Goal: Task Accomplishment & Management: Manage account settings

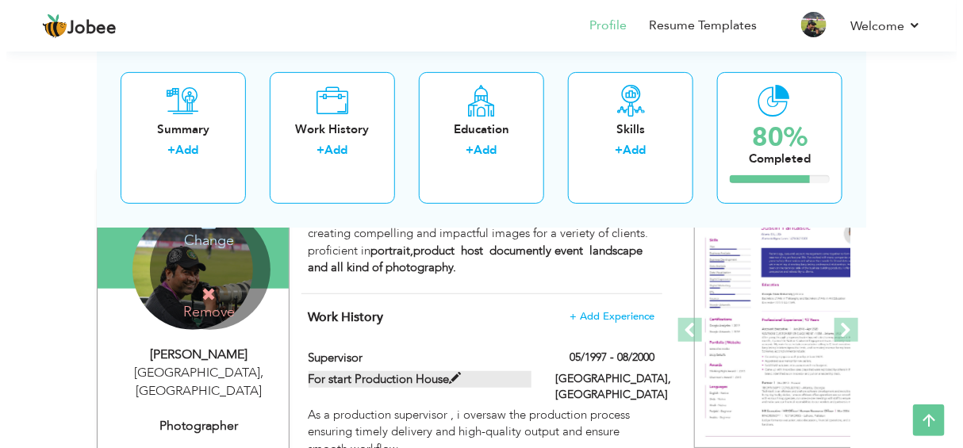
scroll to position [238, 0]
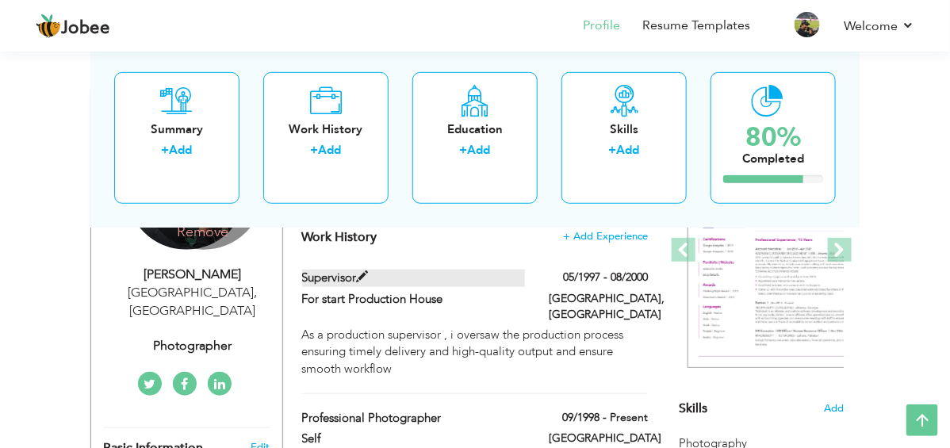
drag, startPoint x: 401, startPoint y: 246, endPoint x: 331, endPoint y: 248, distance: 69.8
click at [357, 271] on span at bounding box center [363, 277] width 12 height 12
type input "Supervisor"
type input "For start Production House"
type input "05/1997"
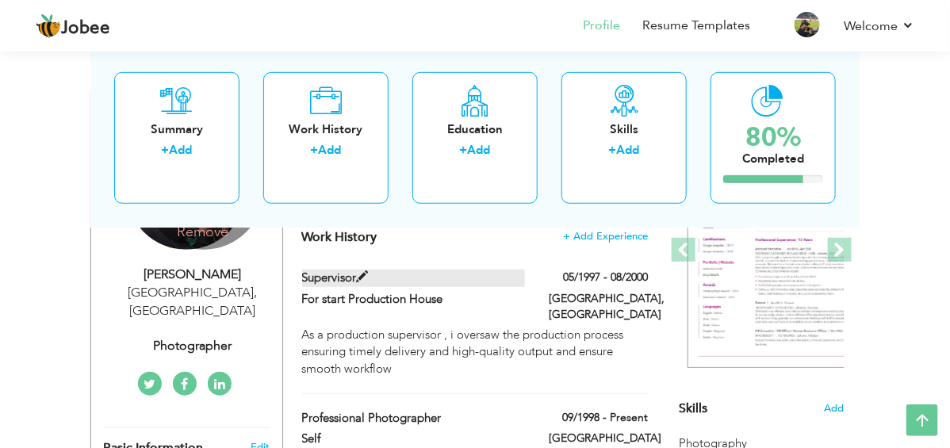
type input "08/2000"
type input "[GEOGRAPHIC_DATA]"
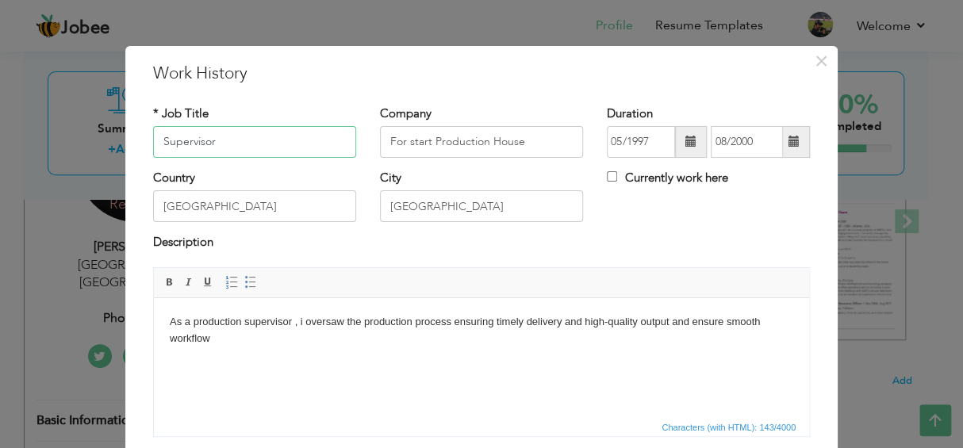
scroll to position [116, 0]
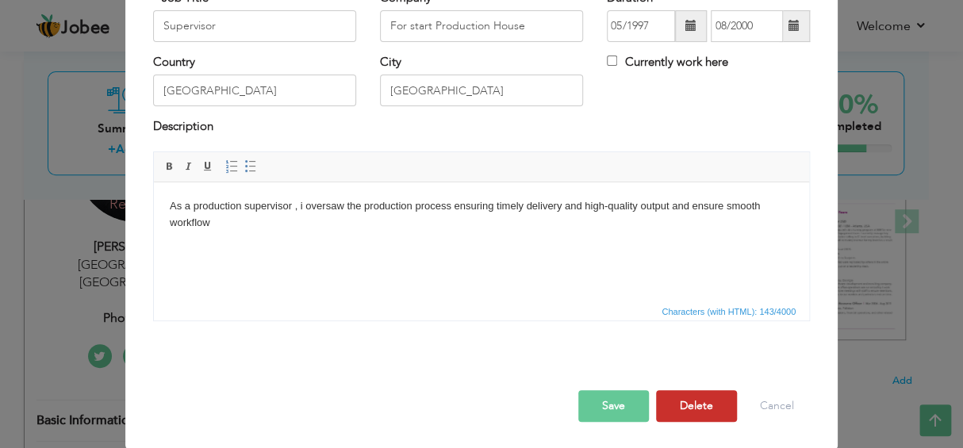
click at [696, 398] on button "Delete" at bounding box center [696, 406] width 81 height 32
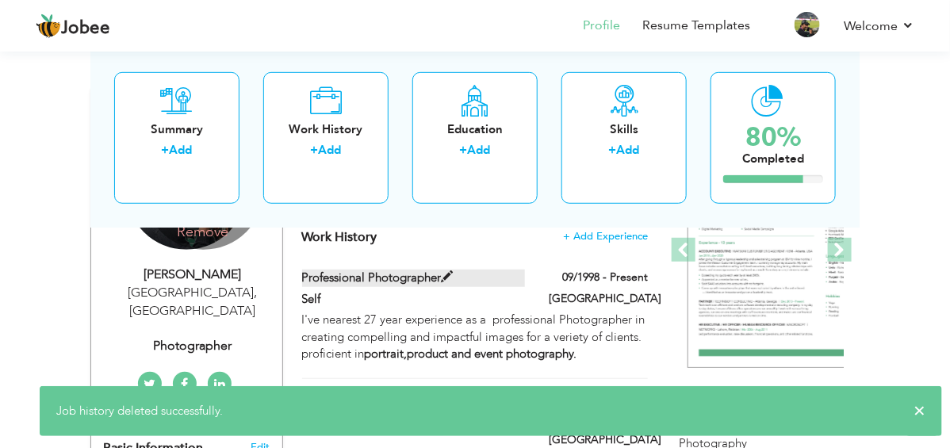
click at [344, 270] on label "professional Photographer" at bounding box center [413, 278] width 223 height 17
type input "professional Photographer"
type input "Self"
type input "09/1998"
checkbox input "true"
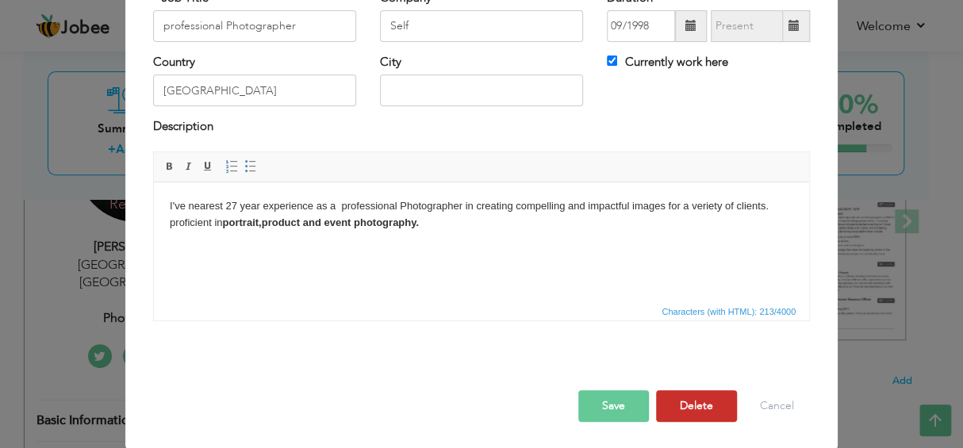
click at [671, 404] on button "Delete" at bounding box center [696, 406] width 81 height 32
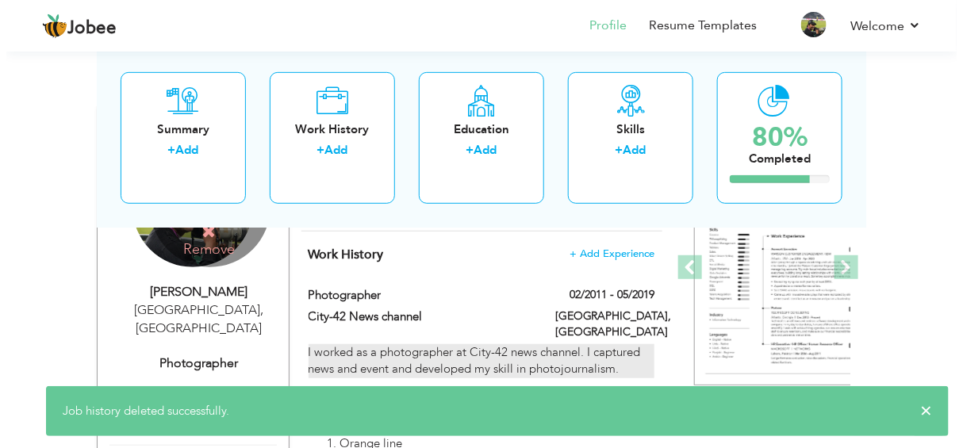
scroll to position [238, 0]
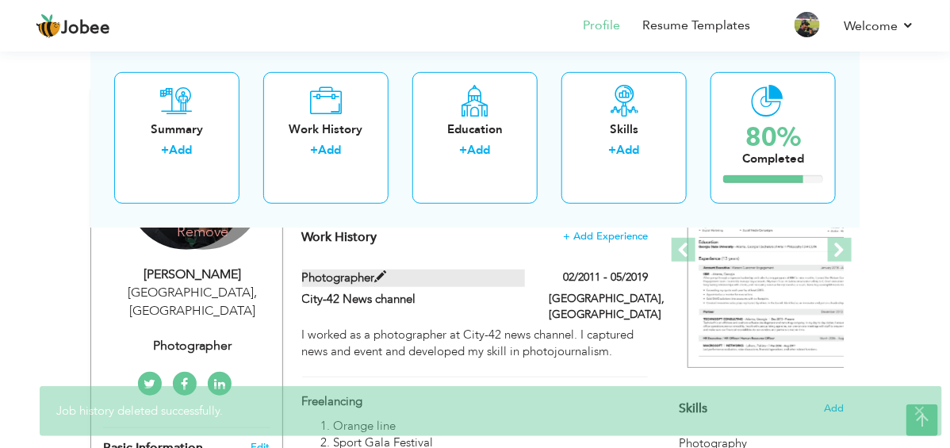
click at [302, 270] on label "photographer" at bounding box center [413, 278] width 223 height 17
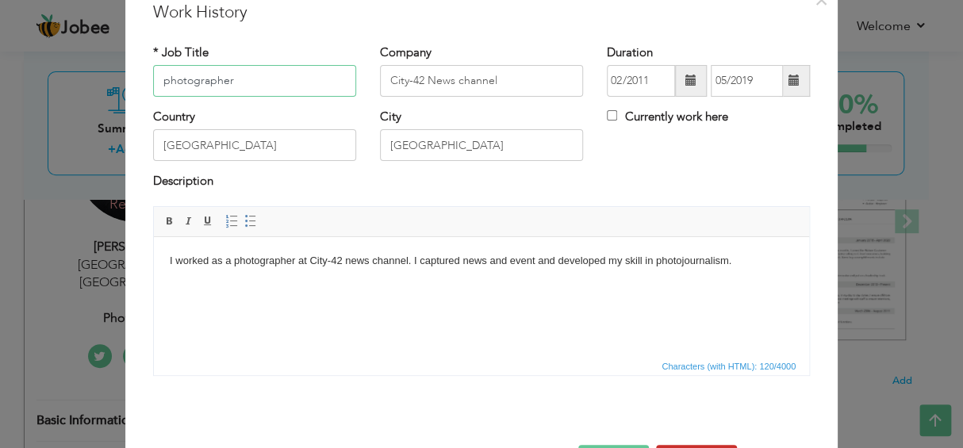
scroll to position [116, 0]
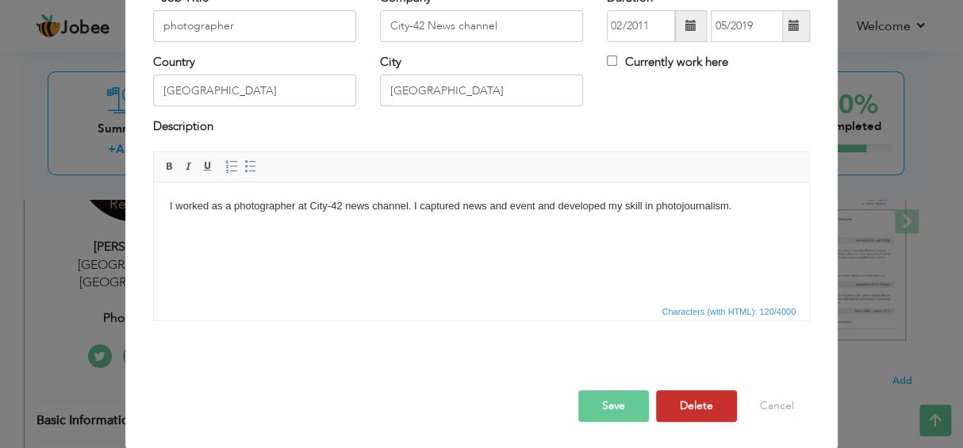
click at [691, 401] on button "Delete" at bounding box center [696, 406] width 81 height 32
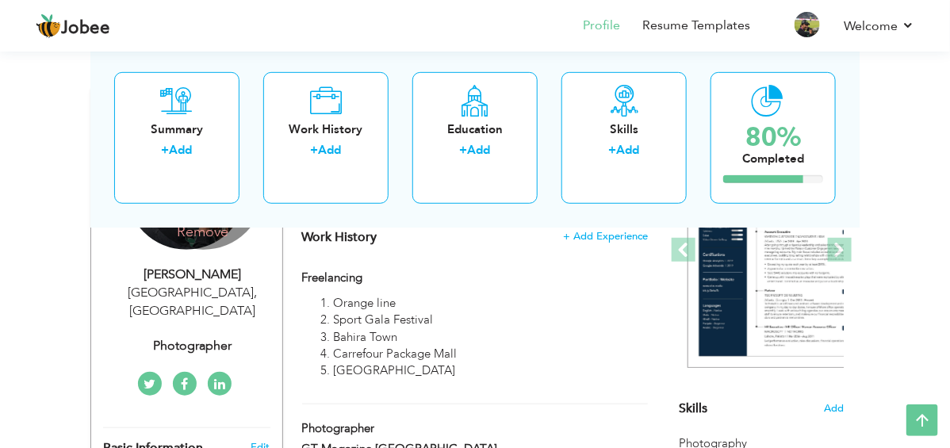
click at [296, 237] on div "Work History + Add Experience freelancing freelancing Orange line" at bounding box center [475, 350] width 361 height 272
click at [327, 270] on label "freelancing" at bounding box center [413, 278] width 223 height 17
type input "freelancing"
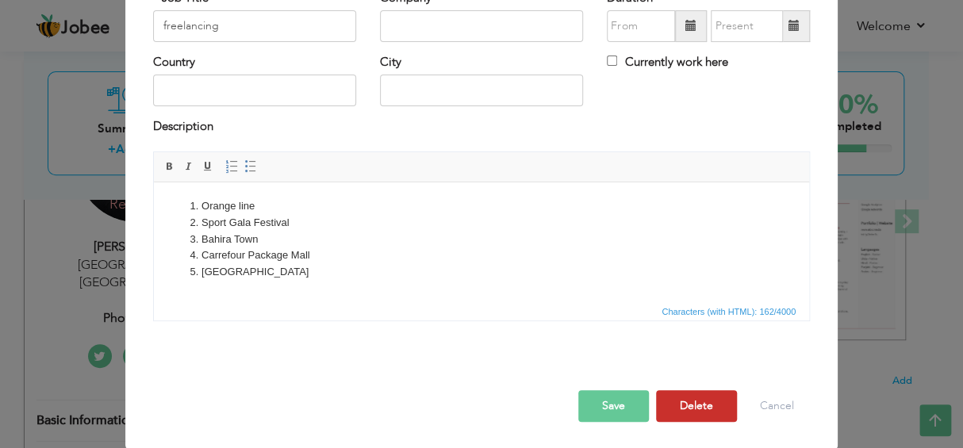
click at [698, 410] on button "Delete" at bounding box center [696, 406] width 81 height 32
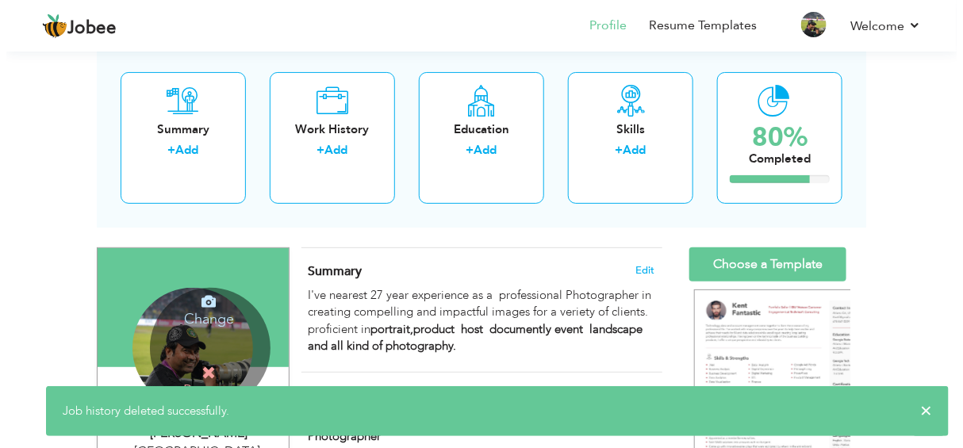
scroll to position [78, 0]
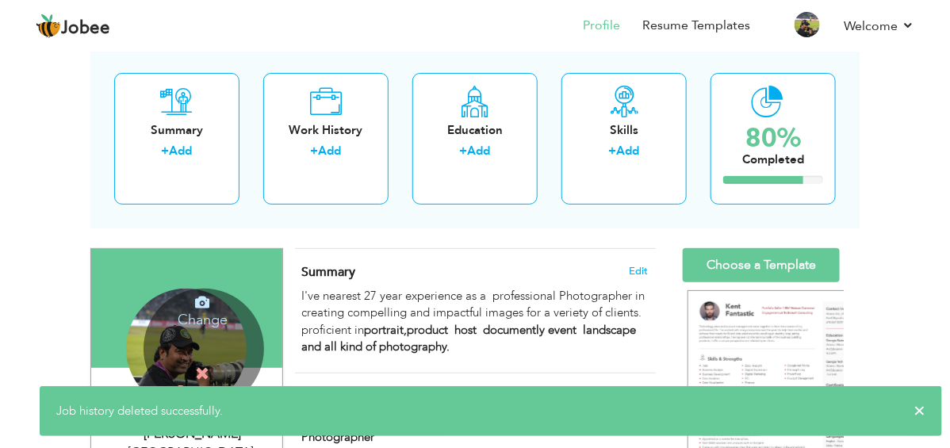
click at [329, 384] on div "Work History + Add Experience Photographer Photographer GT Magazine Pakistan ×" at bounding box center [475, 434] width 361 height 122
click at [375, 431] on span at bounding box center [381, 437] width 12 height 12
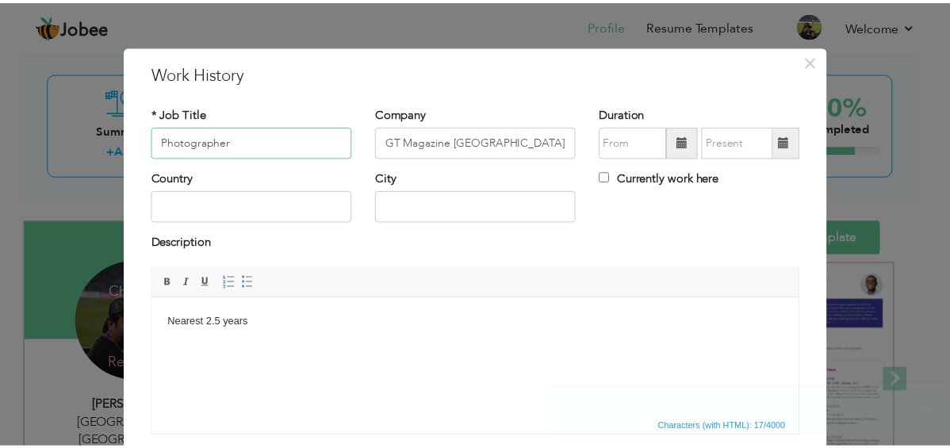
scroll to position [116, 0]
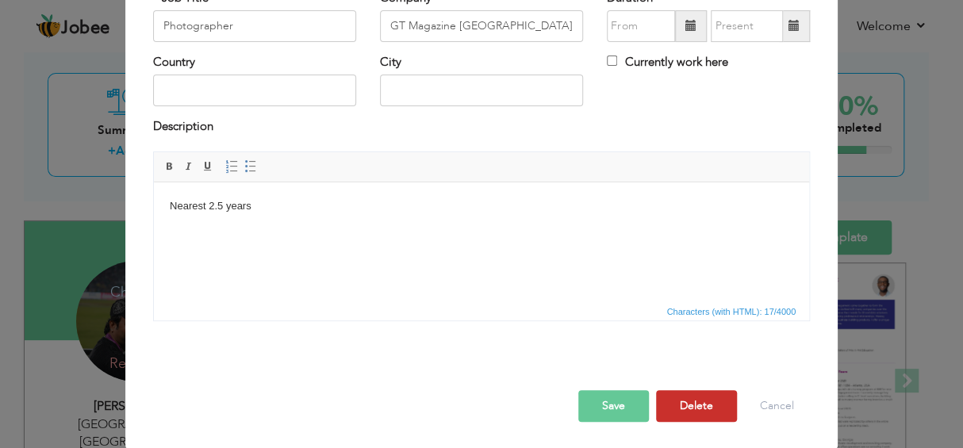
click at [701, 399] on button "Delete" at bounding box center [696, 406] width 81 height 32
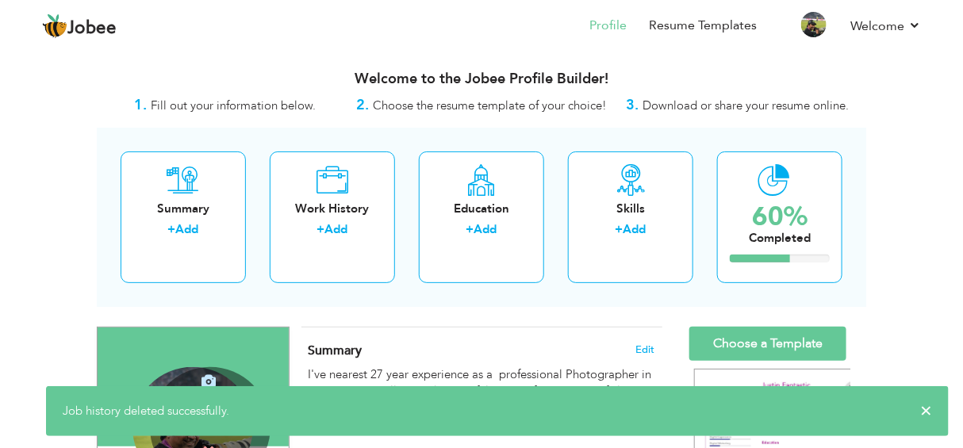
scroll to position [78, 0]
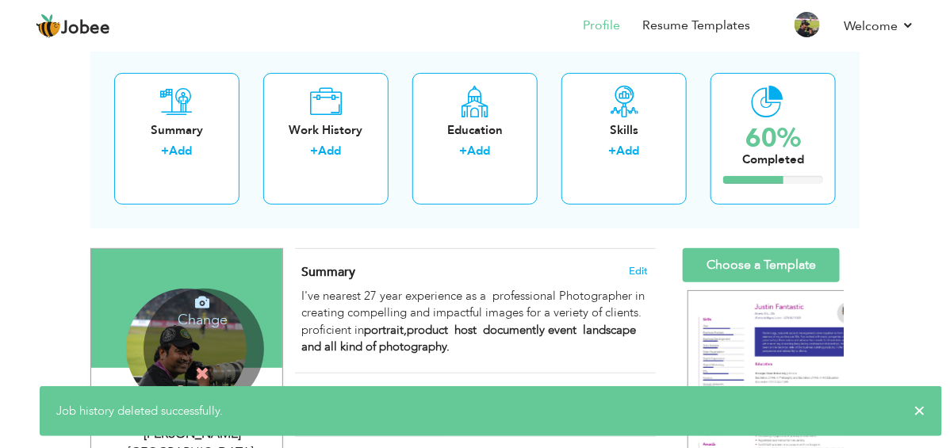
click at [629, 390] on span "+ Add Experience" at bounding box center [605, 395] width 86 height 11
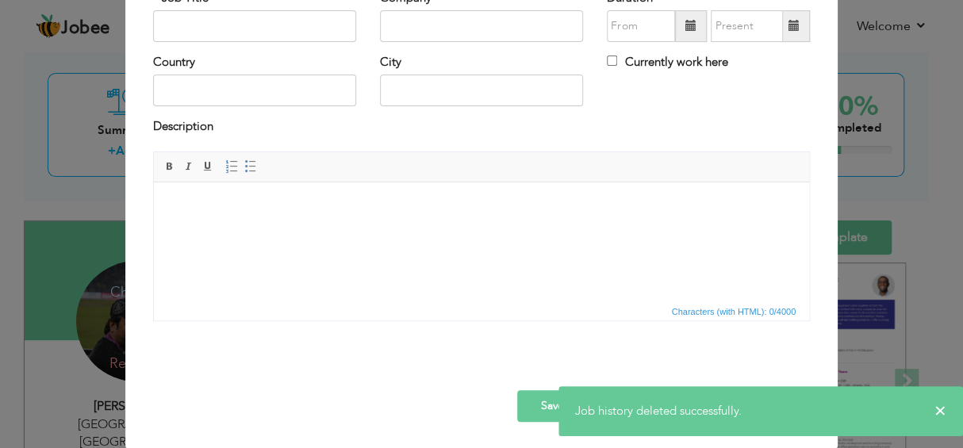
scroll to position [0, 0]
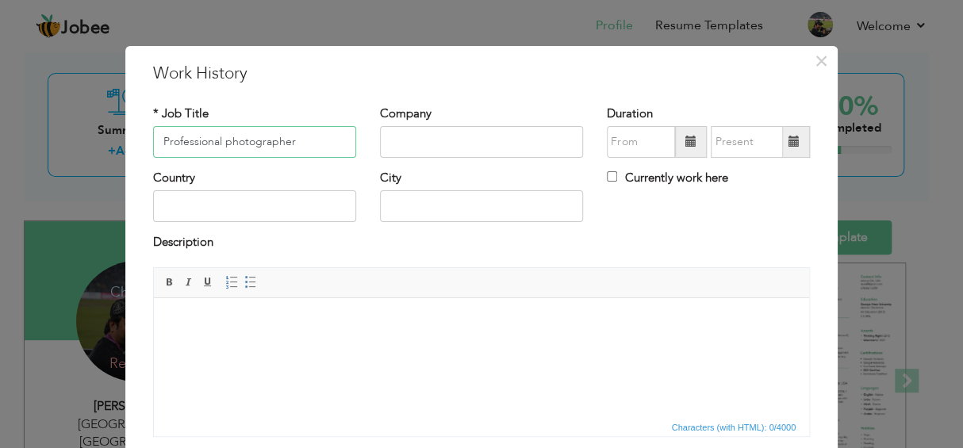
type input "Professional photographer"
click at [423, 154] on input "text" at bounding box center [481, 142] width 203 height 32
type input "a"
type input "self"
click at [611, 147] on input "text" at bounding box center [641, 142] width 68 height 32
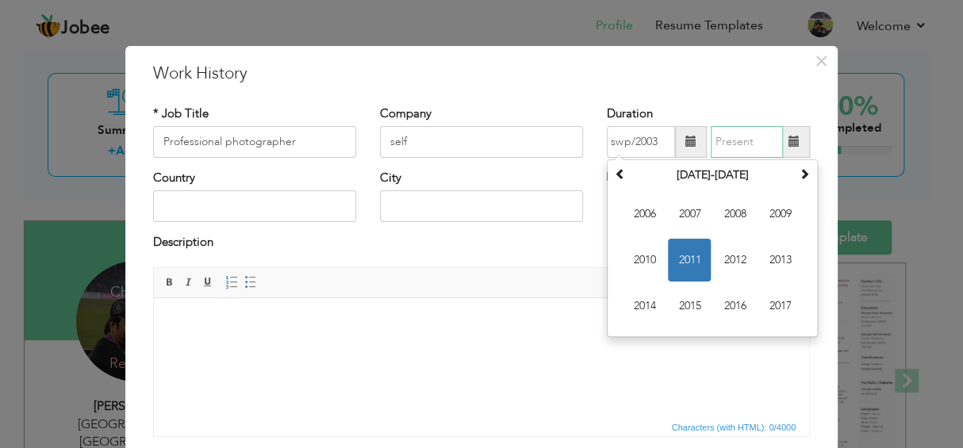
type input "02/2011"
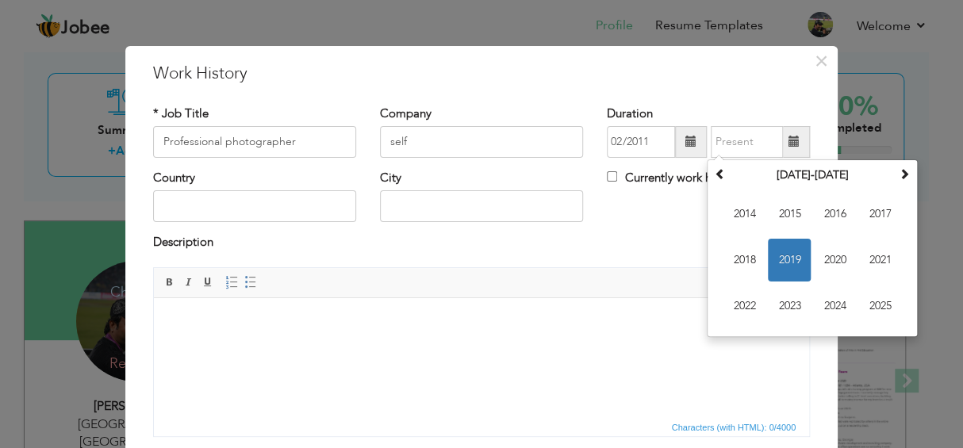
click at [610, 176] on label "Currently work here" at bounding box center [667, 178] width 121 height 17
click at [610, 176] on input "Currently work here" at bounding box center [612, 176] width 10 height 10
checkbox input "true"
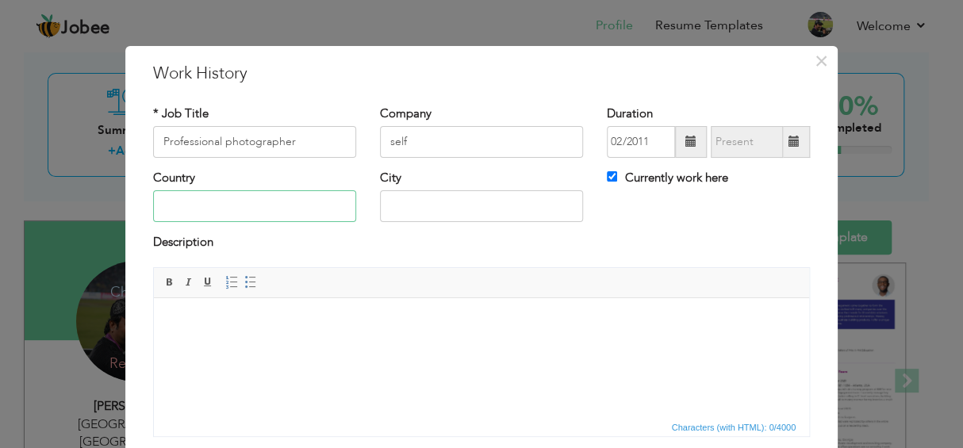
click at [262, 212] on input "text" at bounding box center [254, 206] width 203 height 32
type input "[GEOGRAPHIC_DATA]"
click at [182, 299] on html at bounding box center [481, 321] width 655 height 48
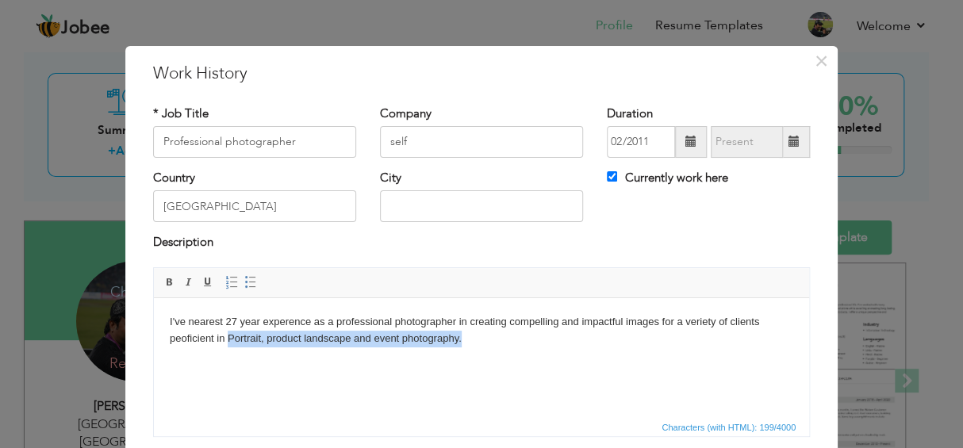
drag, startPoint x: 228, startPoint y: 339, endPoint x: 463, endPoint y: 345, distance: 234.8
click at [463, 345] on body "I've nearest 27 year experence as a professional photographer in creating compe…" at bounding box center [481, 329] width 623 height 33
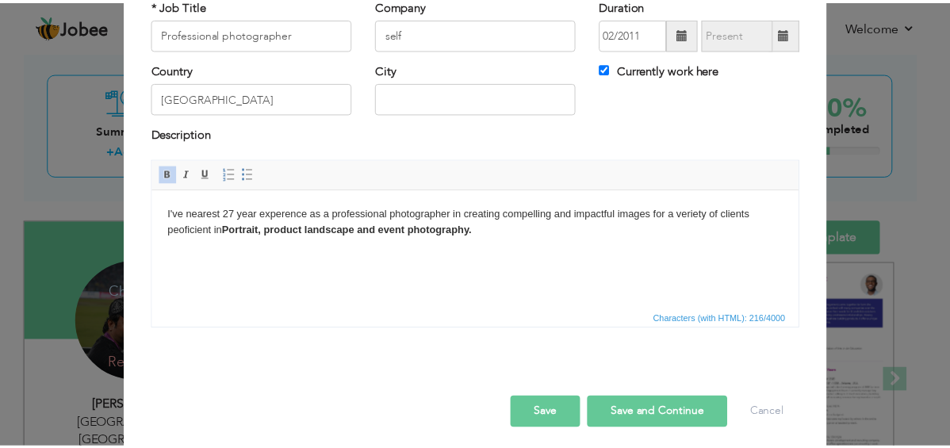
scroll to position [116, 0]
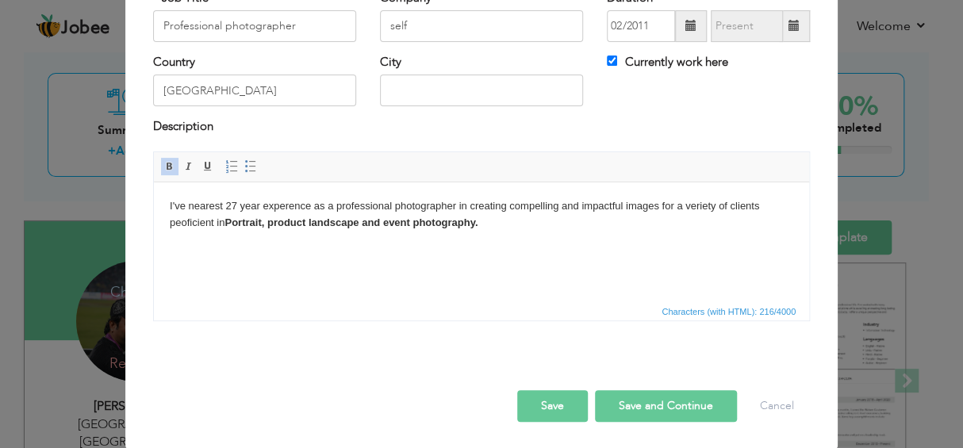
click at [381, 224] on strong "Portrait, product landscape and event photography." at bounding box center [350, 222] width 253 height 12
click at [562, 400] on button "Save" at bounding box center [552, 406] width 71 height 32
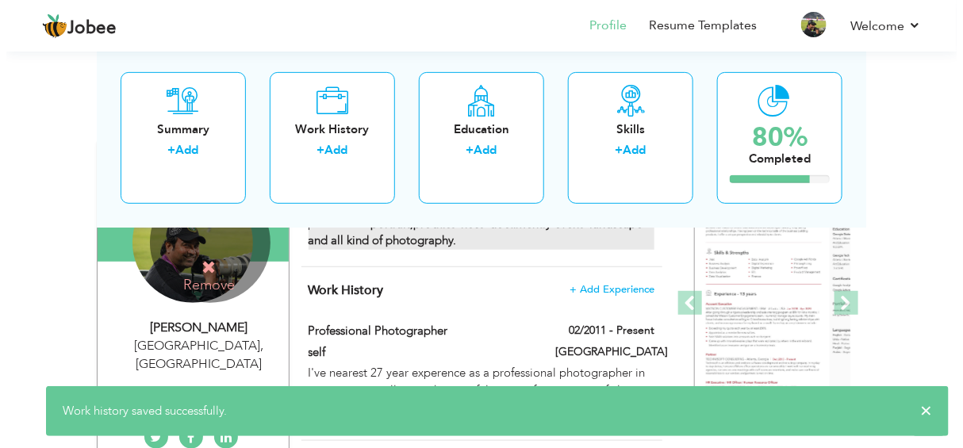
scroll to position [158, 0]
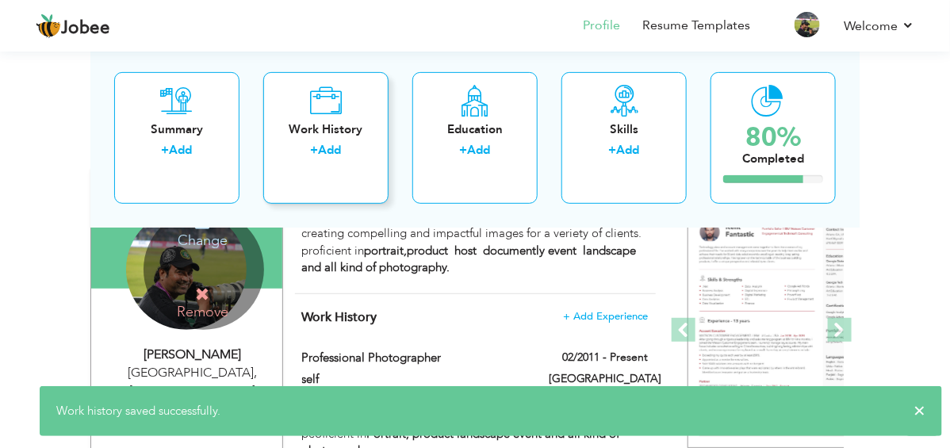
click at [291, 116] on div "Work History + Add" at bounding box center [325, 137] width 125 height 132
checkbox input "false"
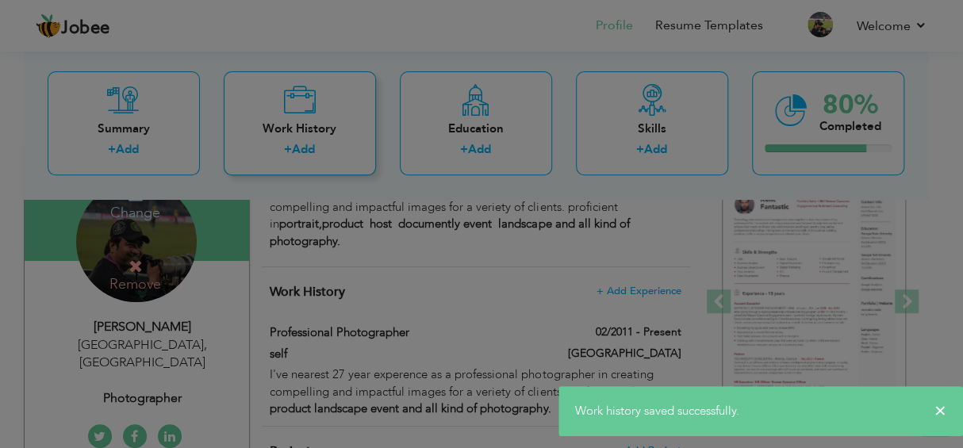
scroll to position [0, 0]
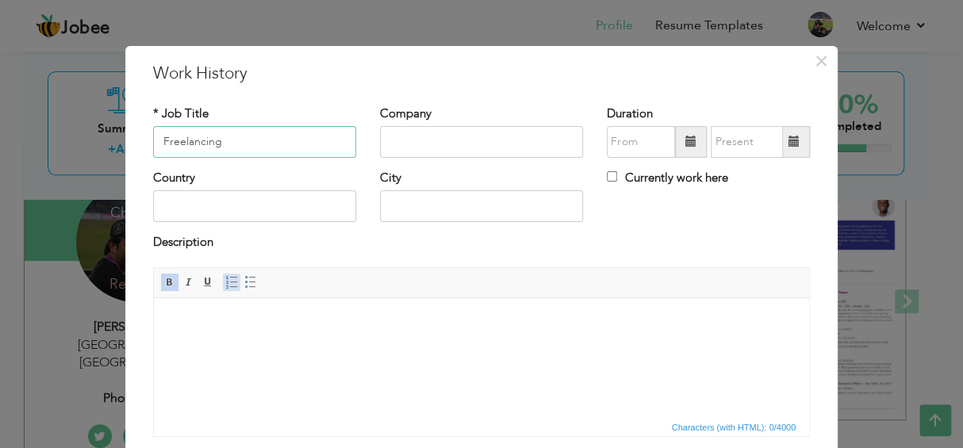
click at [225, 280] on span at bounding box center [231, 282] width 13 height 13
type input "Freelancing"
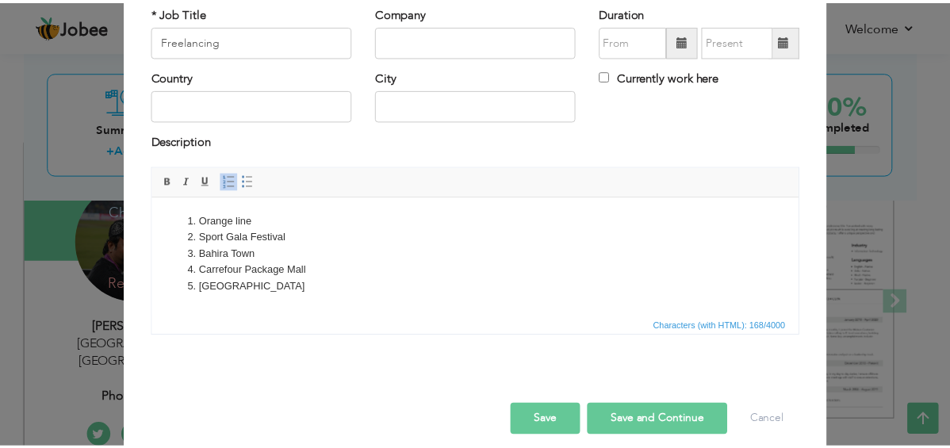
scroll to position [116, 0]
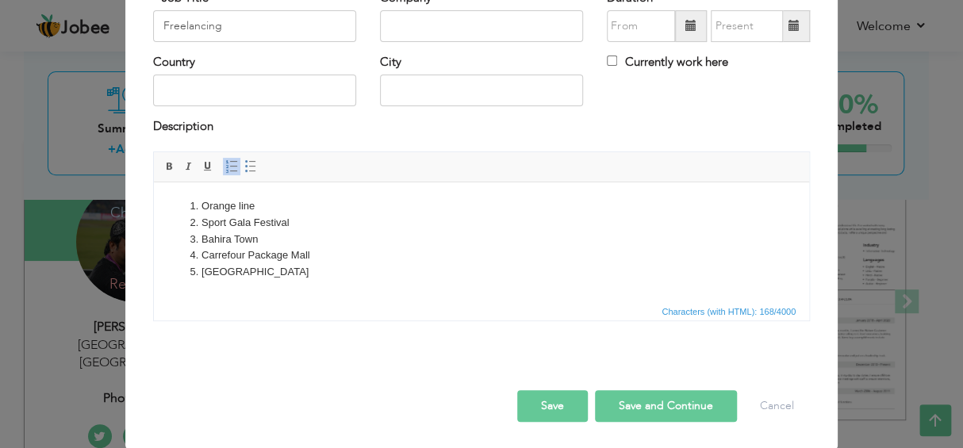
click at [568, 401] on button "Save" at bounding box center [552, 406] width 71 height 32
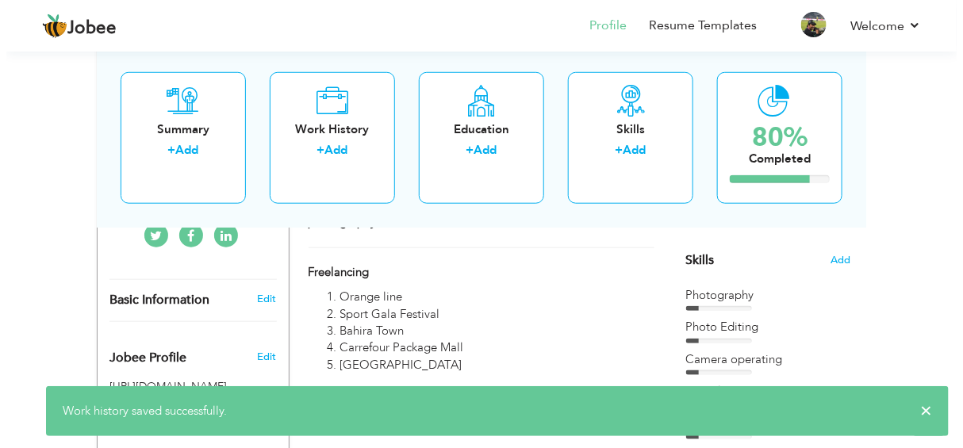
scroll to position [396, 0]
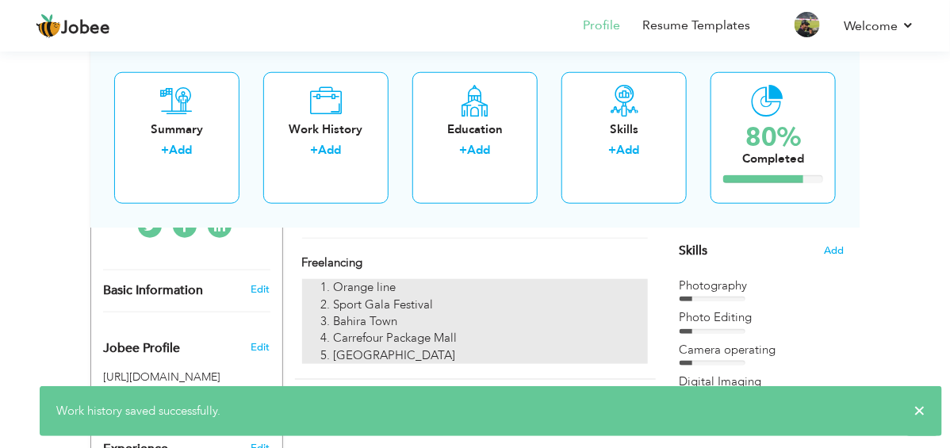
click at [398, 297] on li "Sport Gala Festival" at bounding box center [491, 305] width 315 height 17
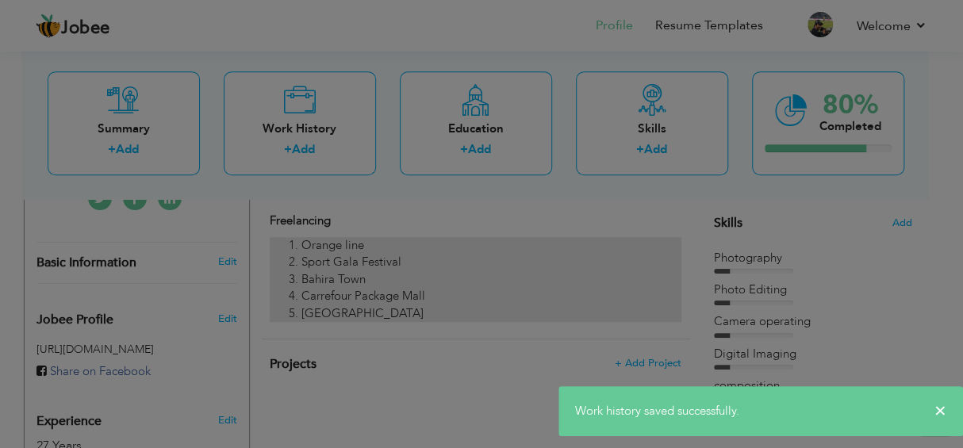
scroll to position [0, 0]
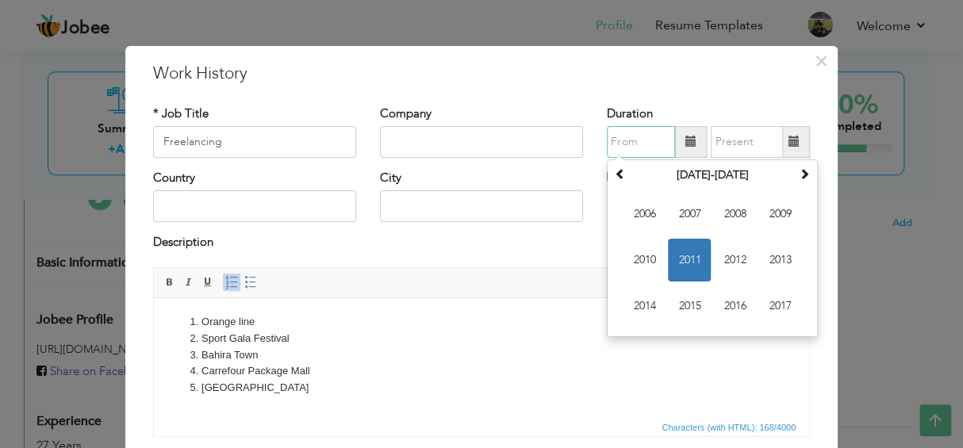
click at [627, 142] on input "text" at bounding box center [641, 142] width 68 height 32
click at [572, 181] on div "City" at bounding box center [481, 196] width 203 height 52
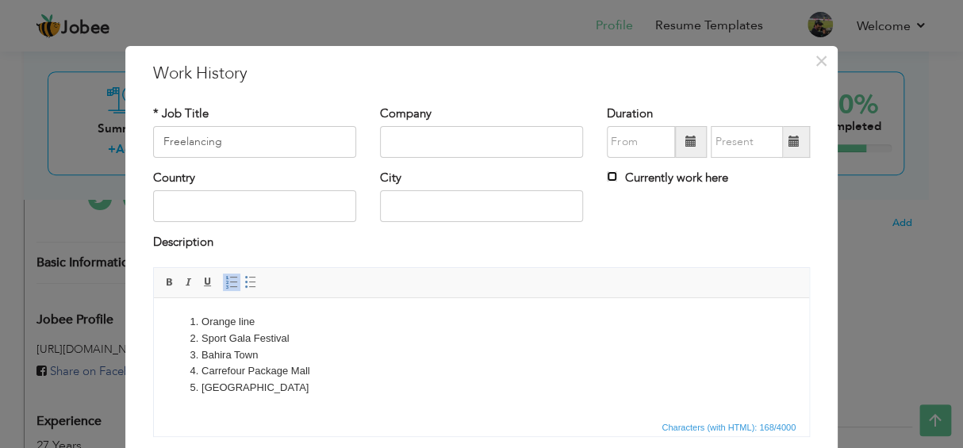
click at [610, 175] on input "Currently work here" at bounding box center [612, 176] width 10 height 10
checkbox input "true"
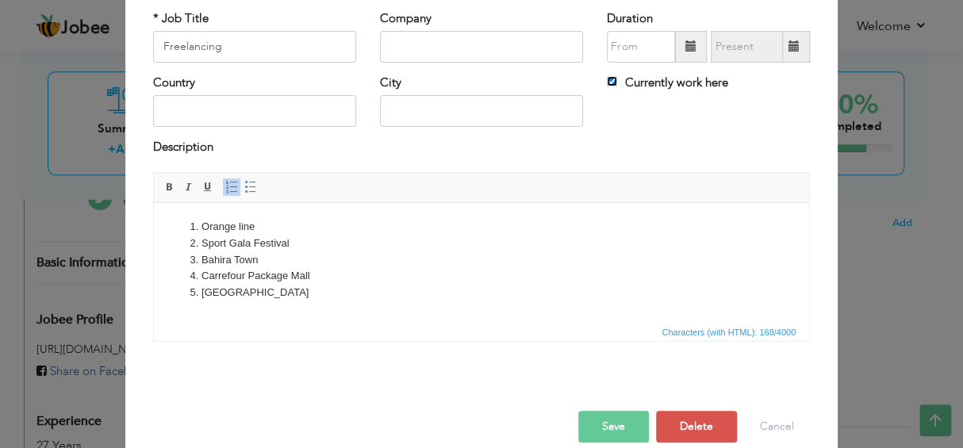
scroll to position [116, 0]
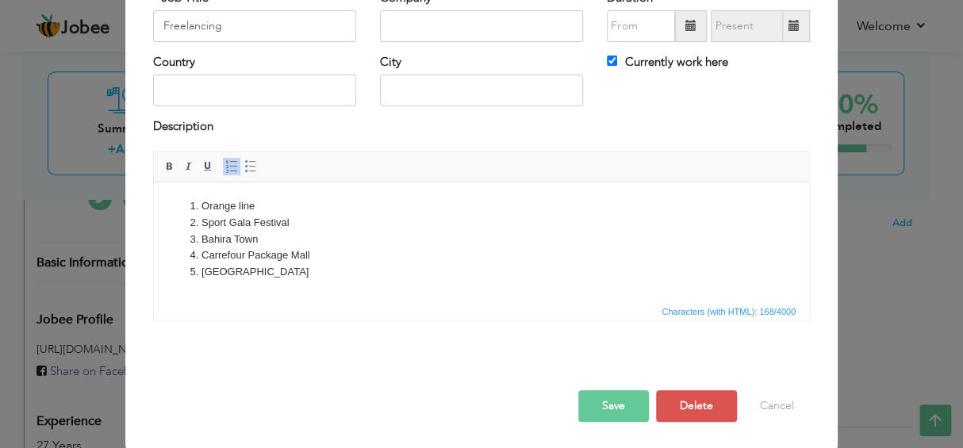
click at [588, 405] on button "Save" at bounding box center [613, 406] width 71 height 32
click at [614, 404] on button "Save" at bounding box center [613, 406] width 71 height 32
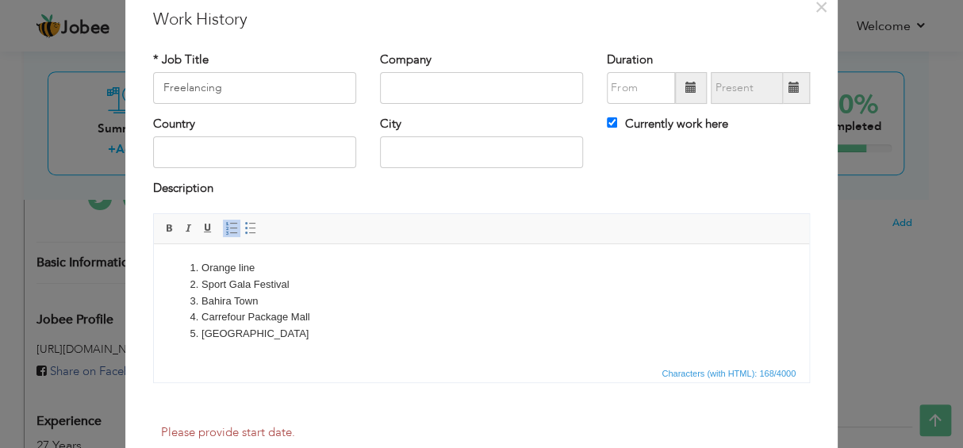
scroll to position [0, 0]
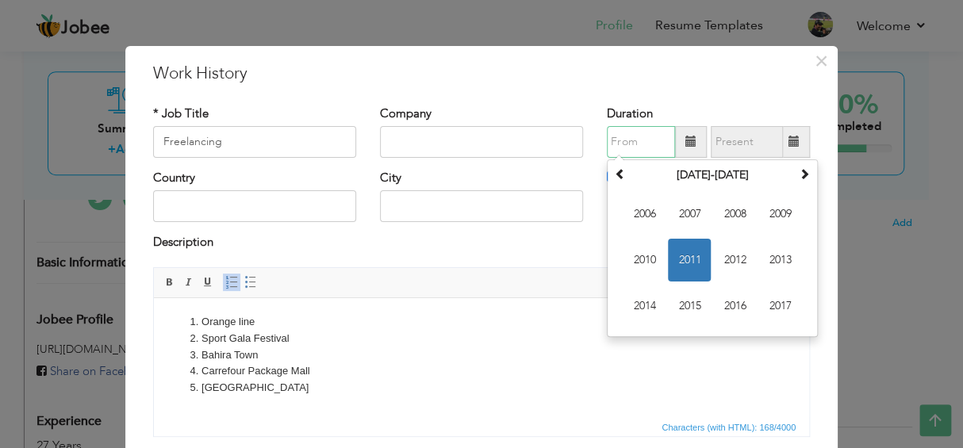
click at [614, 132] on input "text" at bounding box center [641, 142] width 68 height 32
type input "04/2015"
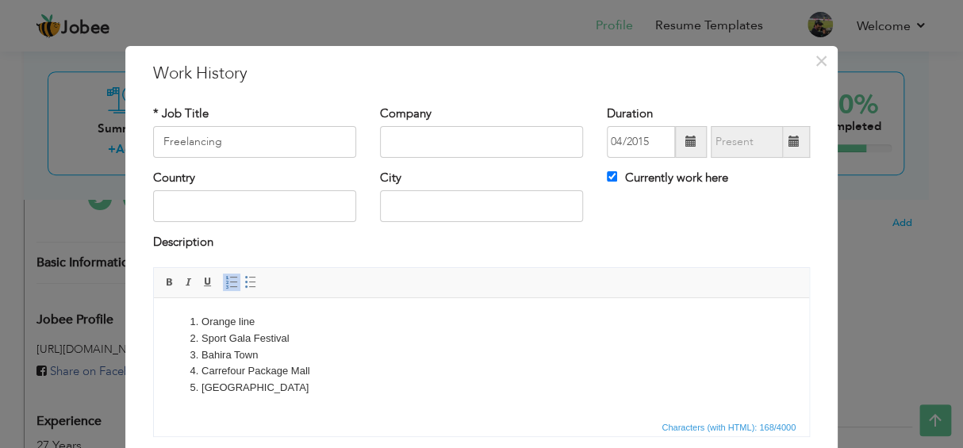
click at [511, 245] on div "Description" at bounding box center [481, 244] width 656 height 21
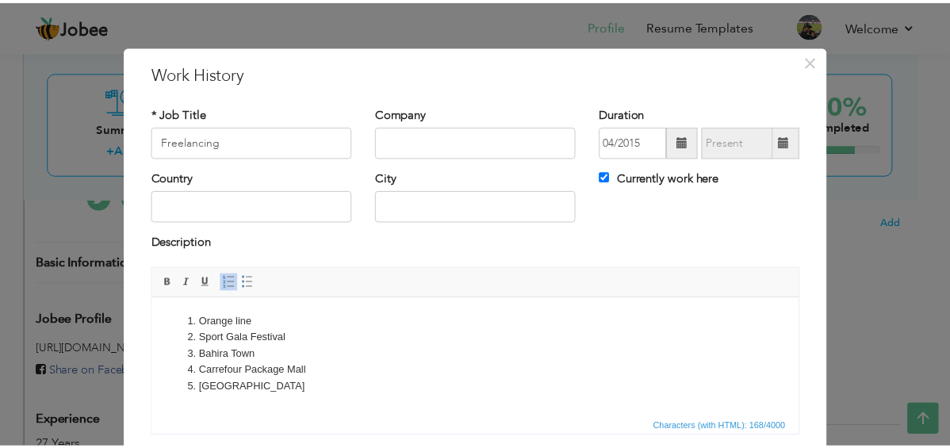
scroll to position [116, 0]
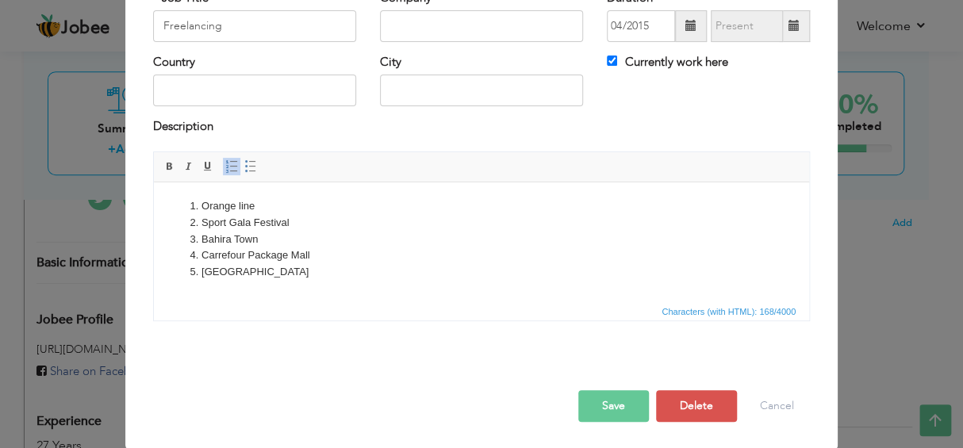
click at [604, 408] on button "Save" at bounding box center [613, 406] width 71 height 32
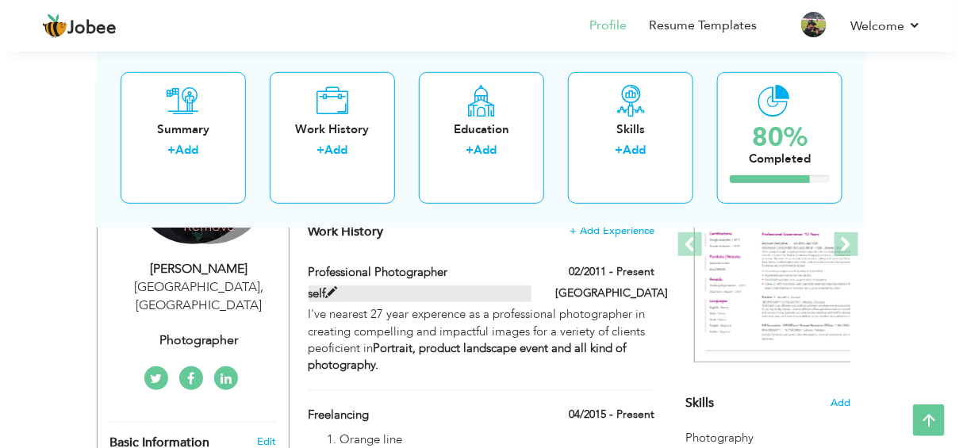
scroll to position [238, 0]
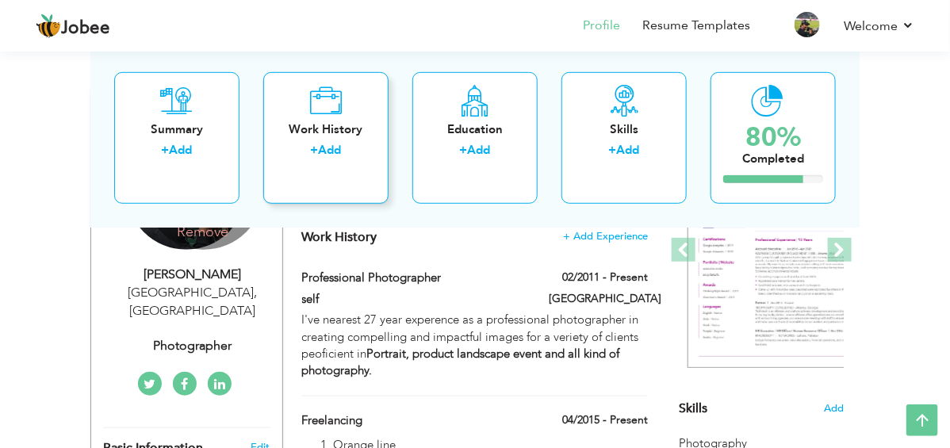
click at [325, 142] on div "+ Add" at bounding box center [326, 152] width 100 height 21
checkbox input "false"
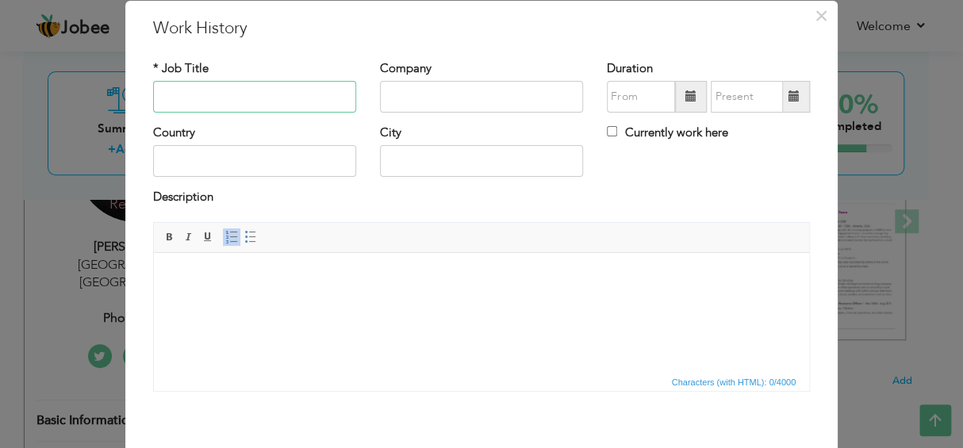
scroll to position [78, 0]
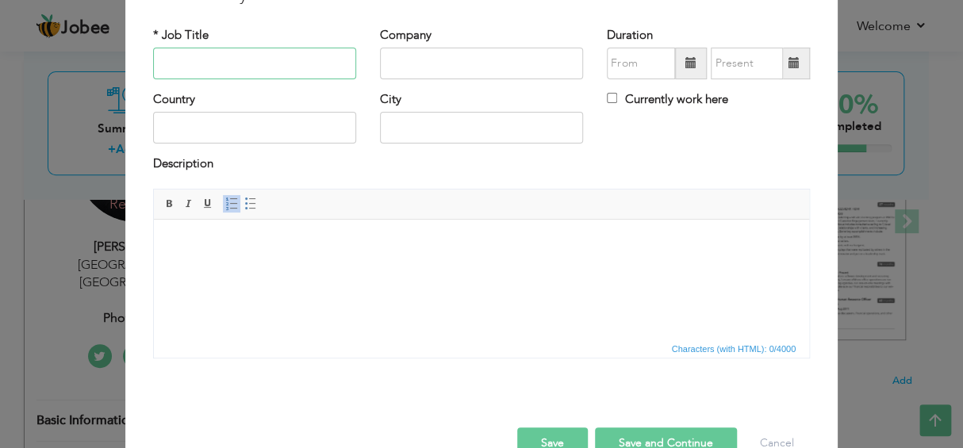
click at [190, 78] on input "text" at bounding box center [254, 64] width 203 height 32
type input "supervisor"
click at [390, 55] on input "text" at bounding box center [481, 64] width 203 height 32
type input "For star production"
click at [219, 124] on input "text" at bounding box center [254, 128] width 203 height 32
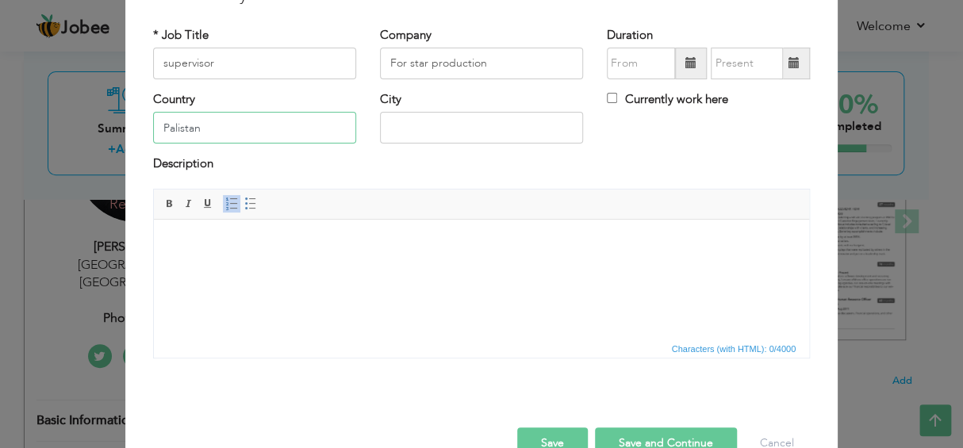
type input "Palistan"
type input "[GEOGRAPHIC_DATA]"
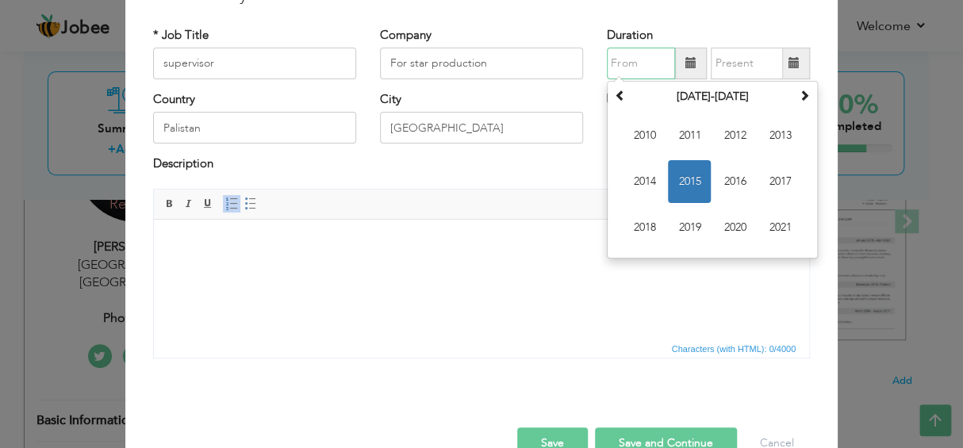
click at [639, 63] on input "text" at bounding box center [641, 64] width 68 height 32
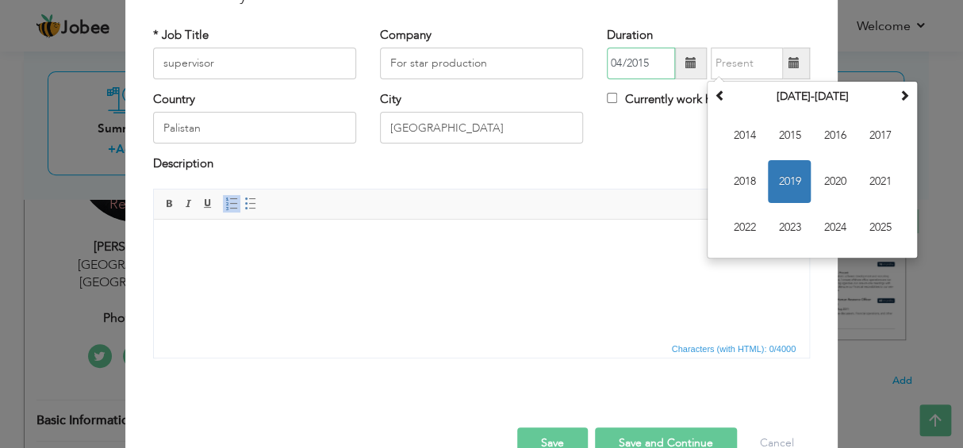
click at [639, 63] on input "04/2015" at bounding box center [641, 64] width 68 height 32
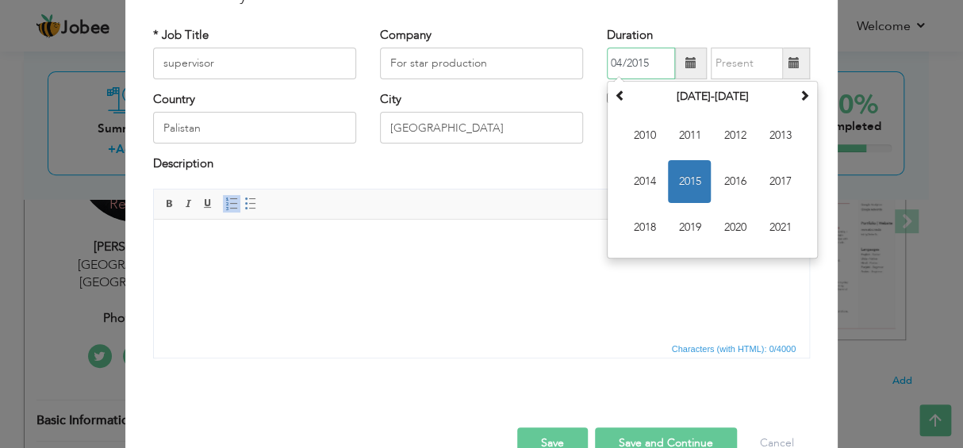
click at [659, 61] on input "04/2015" at bounding box center [641, 64] width 68 height 32
type input "0"
type input "04/1997"
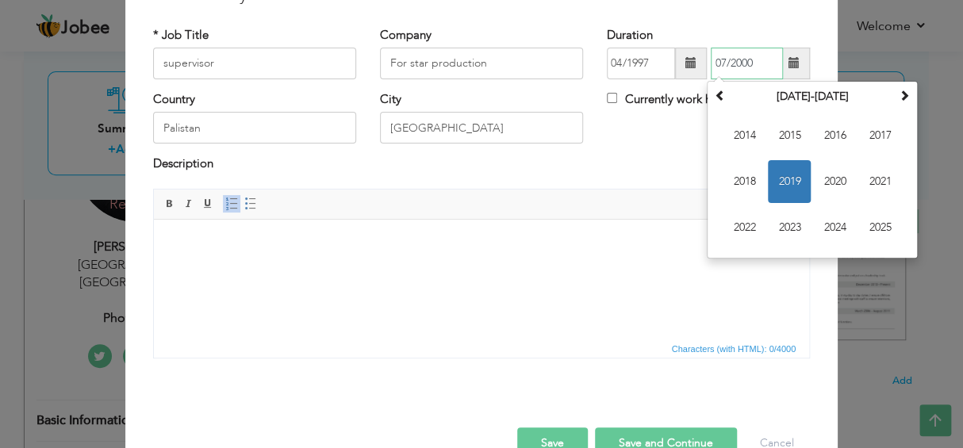
type input "07/2000"
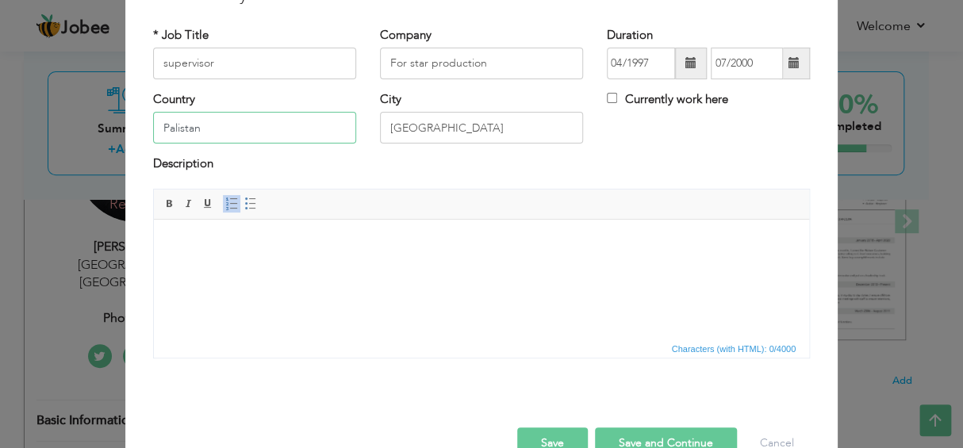
click at [201, 128] on input "Palistan" at bounding box center [254, 128] width 203 height 32
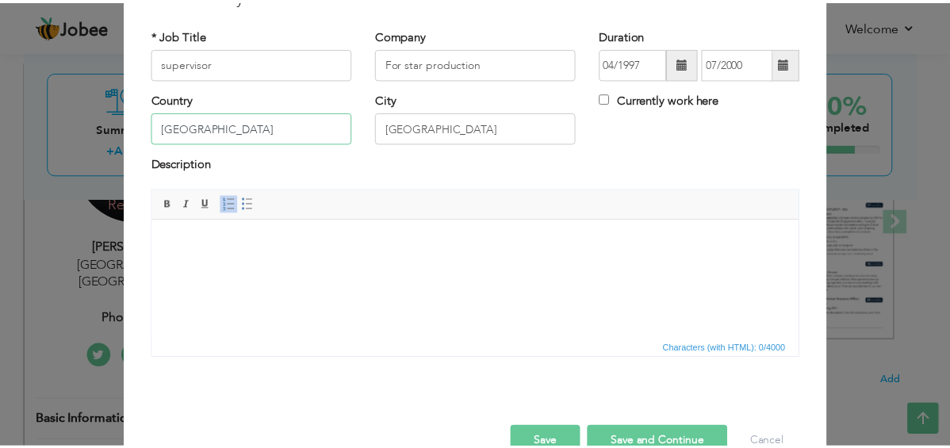
scroll to position [116, 0]
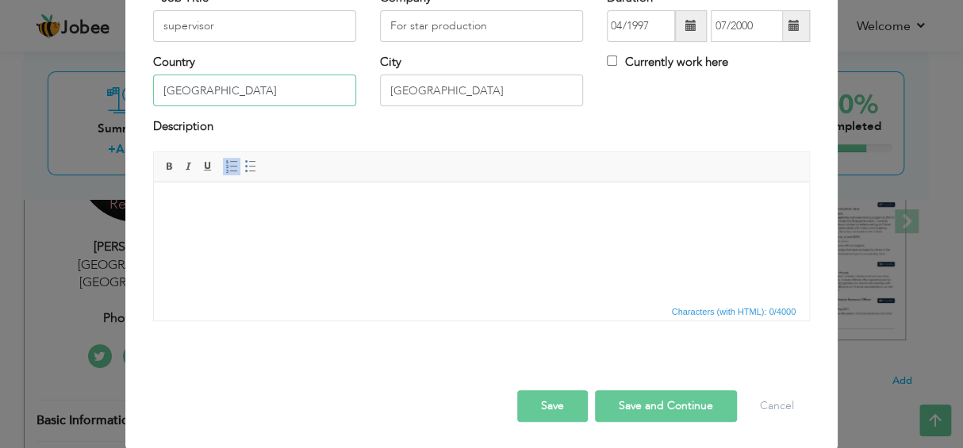
type input "[GEOGRAPHIC_DATA]"
click at [189, 230] on html at bounding box center [481, 206] width 655 height 48
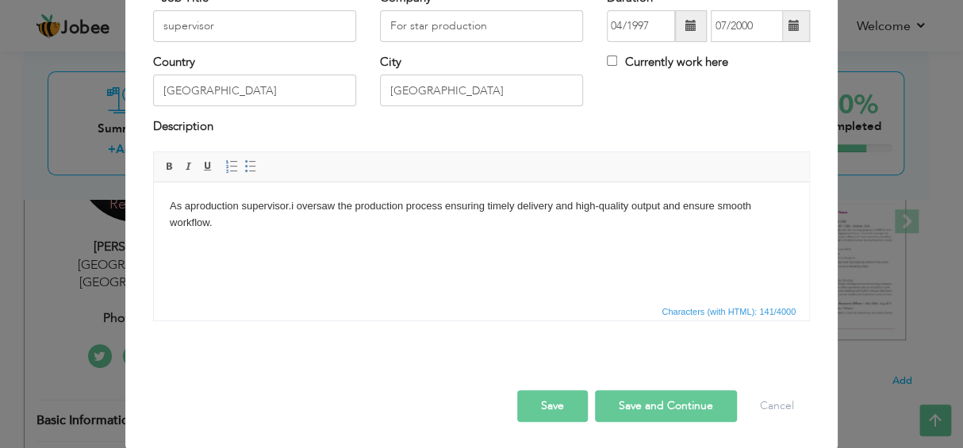
click at [527, 394] on button "Save" at bounding box center [552, 406] width 71 height 32
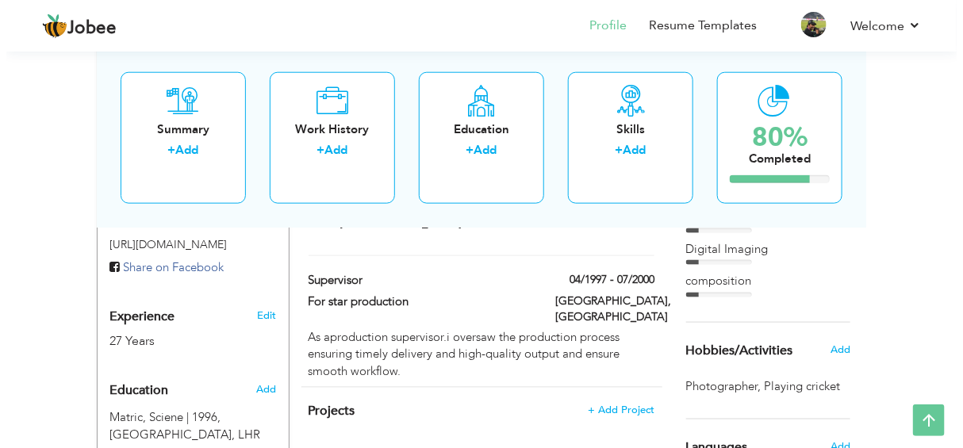
scroll to position [555, 0]
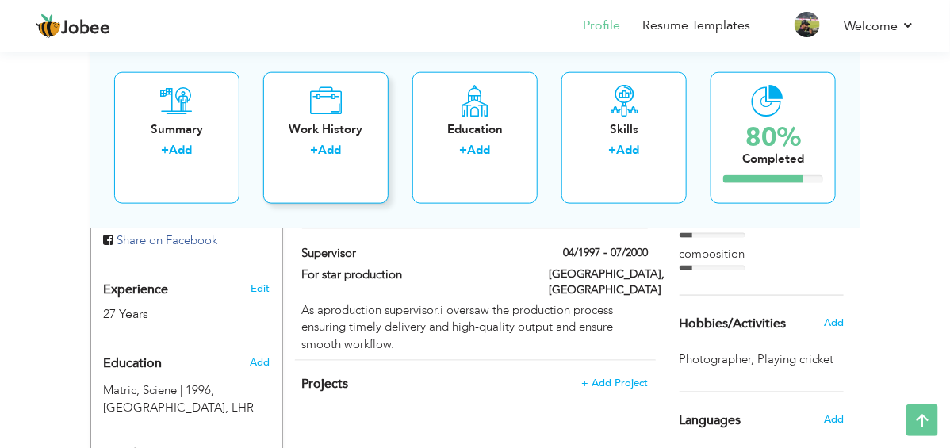
click at [332, 142] on div "+ Add" at bounding box center [326, 152] width 100 height 21
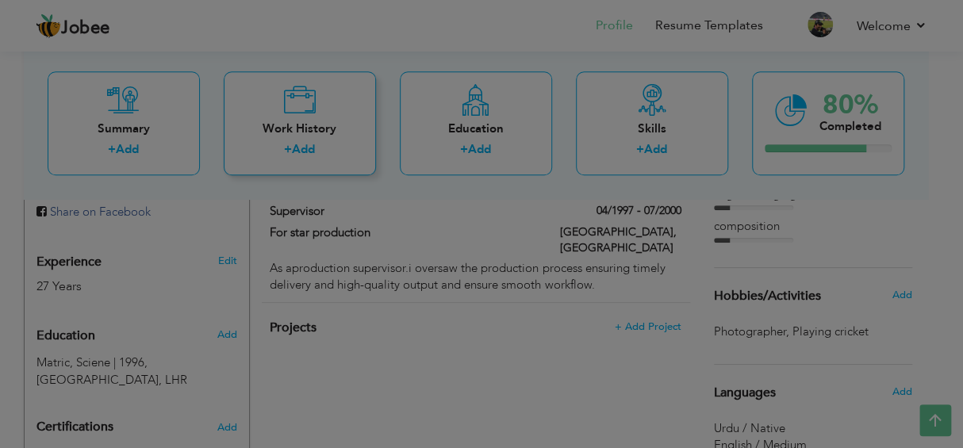
scroll to position [0, 0]
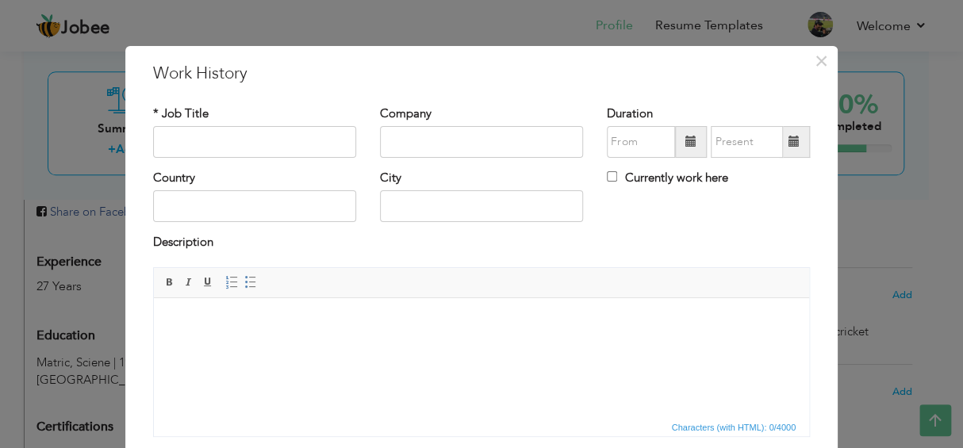
click at [71, 112] on div "× Work History * Job Title Company Duration Currently work here Country" at bounding box center [481, 224] width 963 height 448
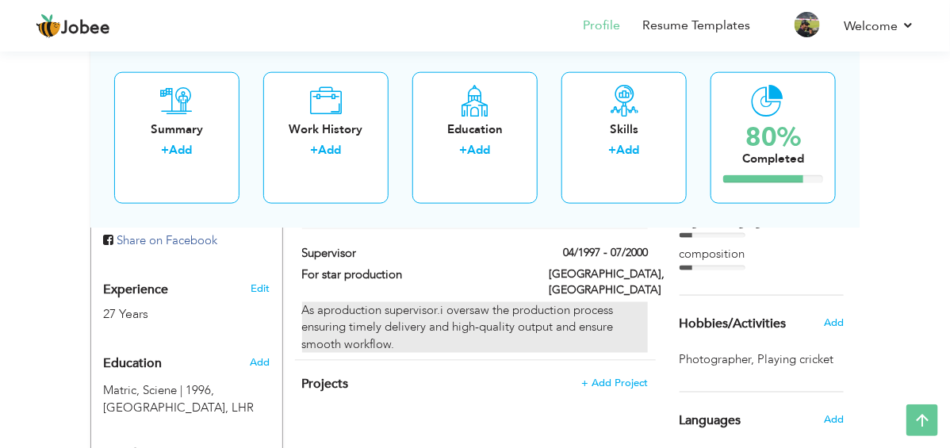
click at [337, 302] on div "As aproduction supervisor.i oversaw the production process ensuring timely deli…" at bounding box center [475, 327] width 346 height 51
type input "supervisor"
type input "For star production"
type input "04/1997"
type input "07/2000"
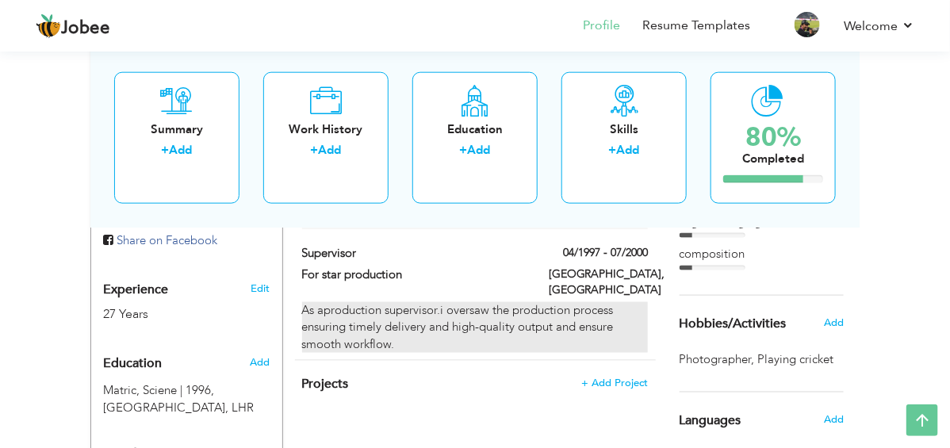
type input "[GEOGRAPHIC_DATA]"
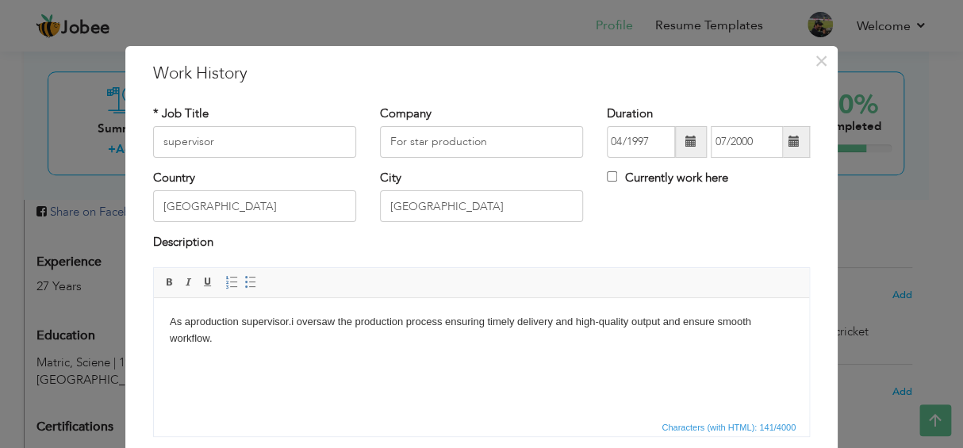
click at [182, 323] on body "As aproduction supervisor.i oversaw the production process ensuring timely deli…" at bounding box center [481, 329] width 623 height 33
click at [189, 323] on body "As aproduction supervisor.i oversaw the production process ensuring timely deli…" at bounding box center [481, 329] width 623 height 33
click at [182, 323] on body "As a production supervisor.i oversaw the production process ensuring timely del…" at bounding box center [481, 329] width 623 height 33
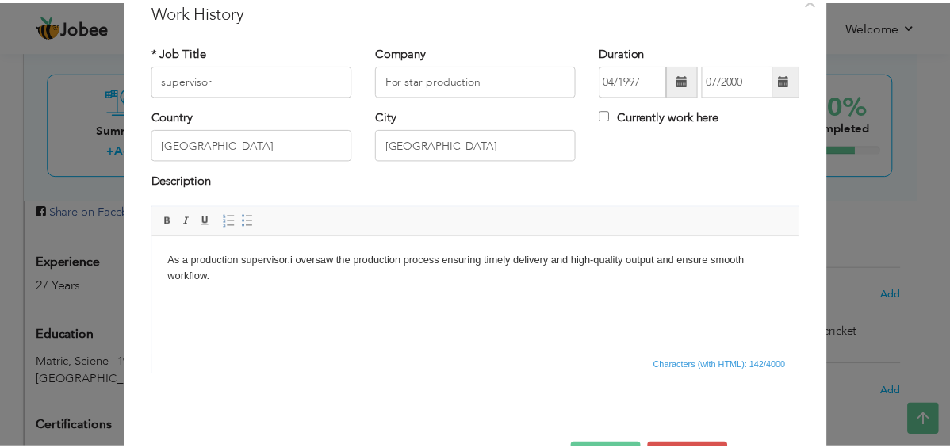
scroll to position [116, 0]
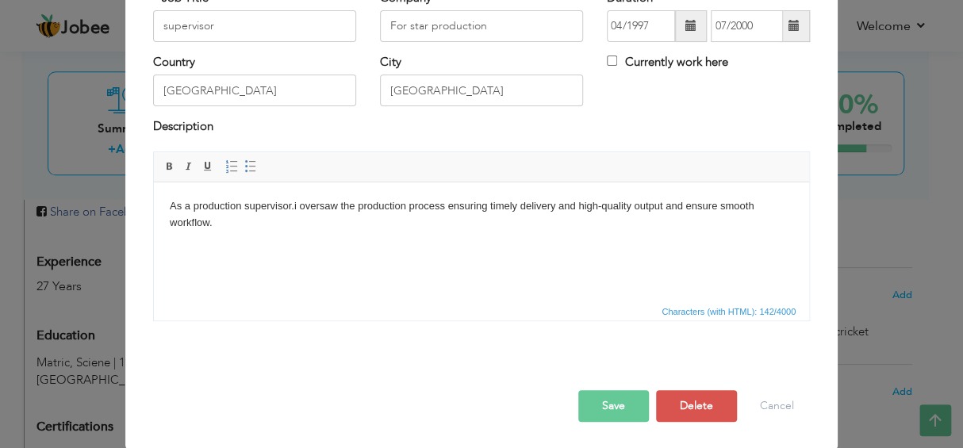
click at [607, 396] on button "Save" at bounding box center [613, 406] width 71 height 32
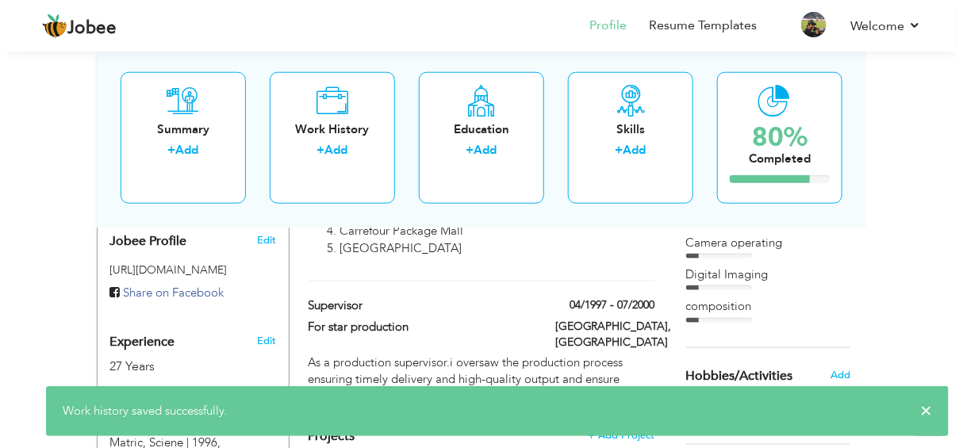
scroll to position [476, 0]
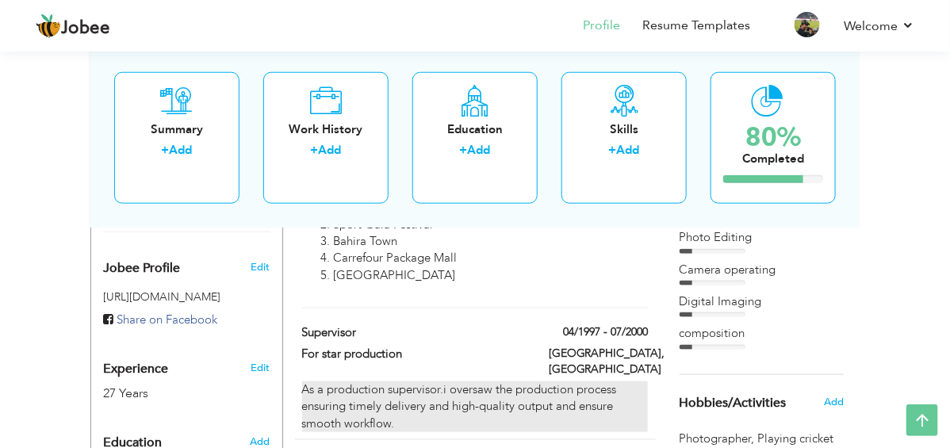
click at [408, 381] on div "As a production supervisor.i oversaw the production process ensuring timely del…" at bounding box center [475, 406] width 346 height 51
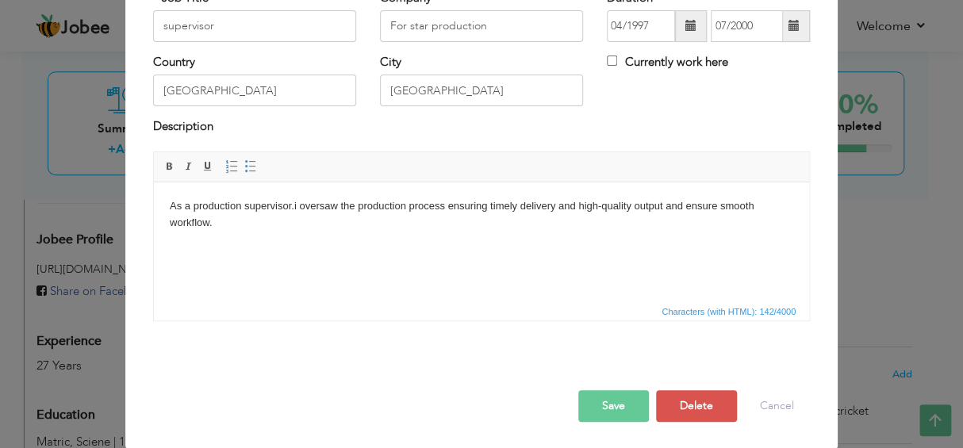
scroll to position [0, 0]
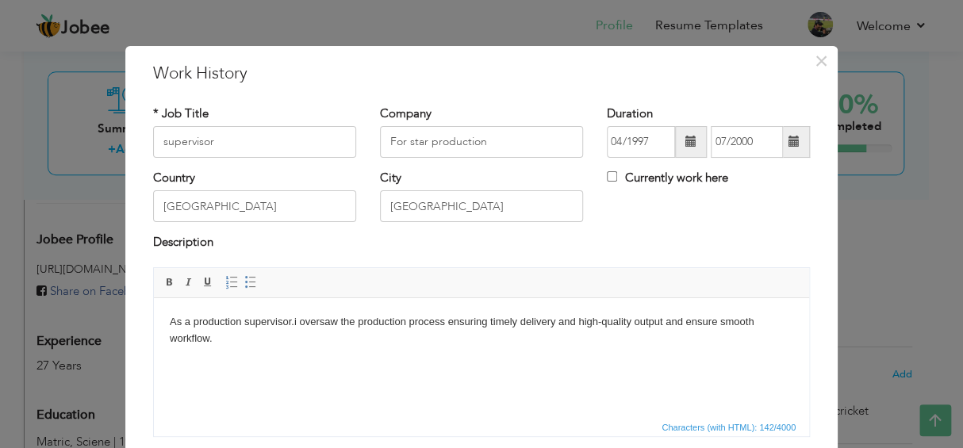
click at [292, 320] on body "As a production supervisor.i oversaw the production process ensuring timely del…" at bounding box center [481, 329] width 623 height 33
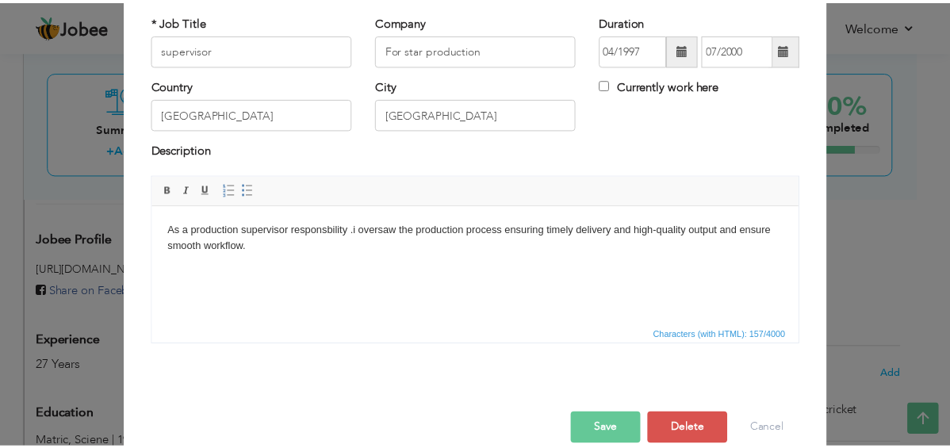
scroll to position [116, 0]
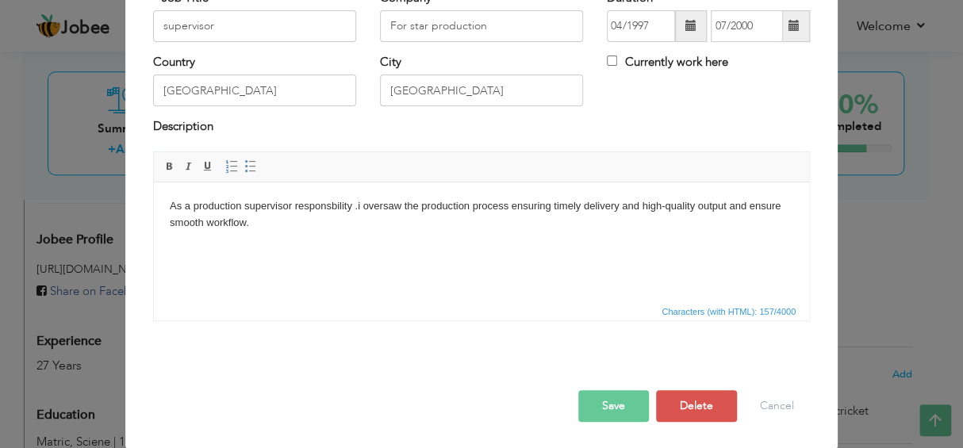
click at [595, 396] on button "Save" at bounding box center [613, 406] width 71 height 32
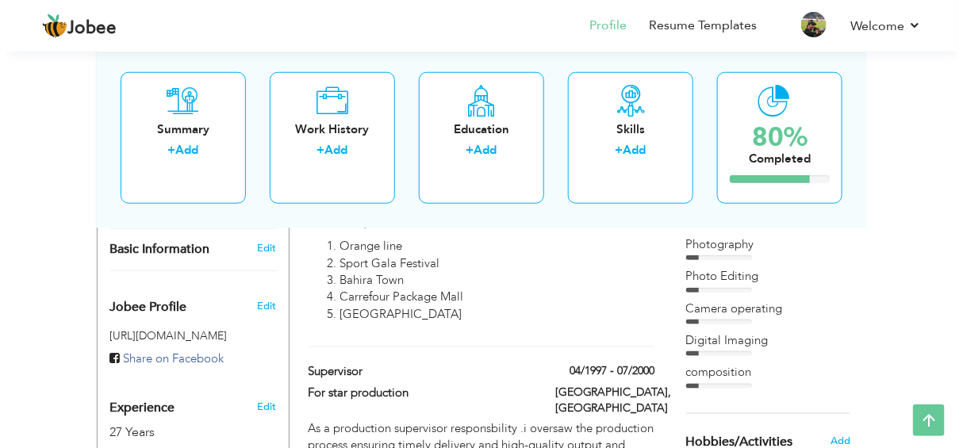
scroll to position [396, 0]
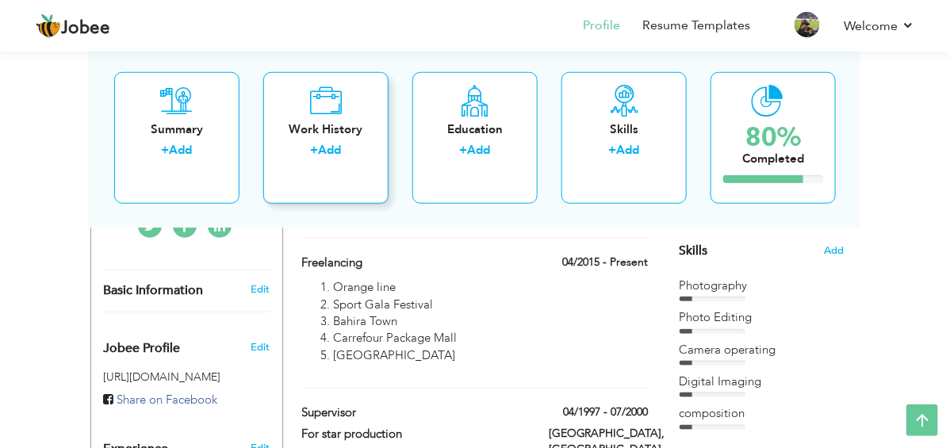
click at [300, 142] on div "+ Add" at bounding box center [326, 152] width 100 height 21
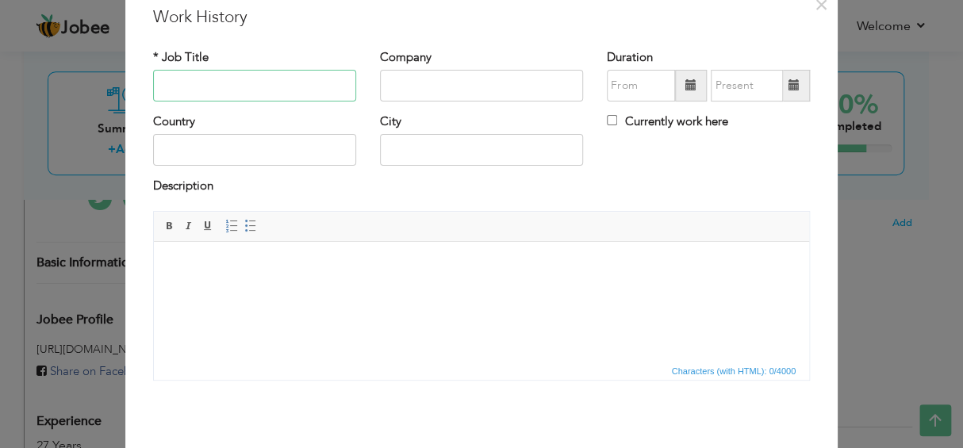
scroll to position [78, 0]
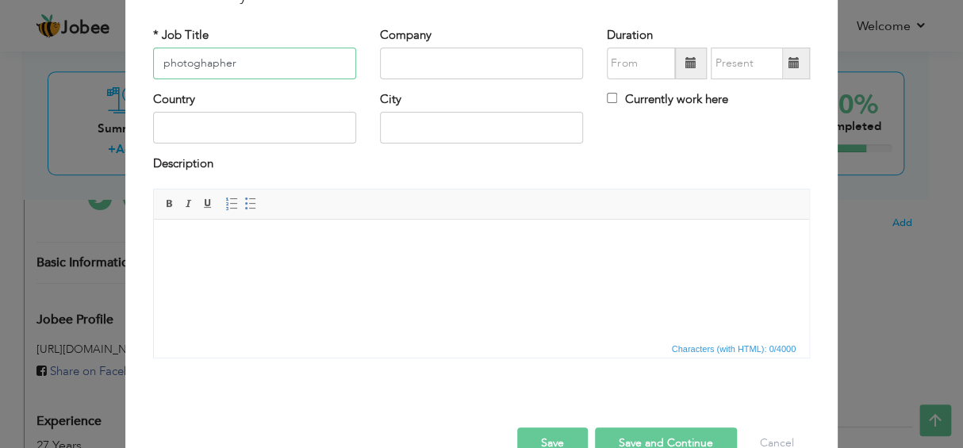
drag, startPoint x: 197, startPoint y: 79, endPoint x: 189, endPoint y: 58, distance: 22.8
click at [189, 58] on input "photoghapher" at bounding box center [254, 64] width 203 height 32
drag, startPoint x: 190, startPoint y: 59, endPoint x: 178, endPoint y: 124, distance: 66.9
click at [153, 114] on div "Country" at bounding box center [254, 117] width 203 height 52
click at [273, 106] on div "Country" at bounding box center [254, 117] width 203 height 52
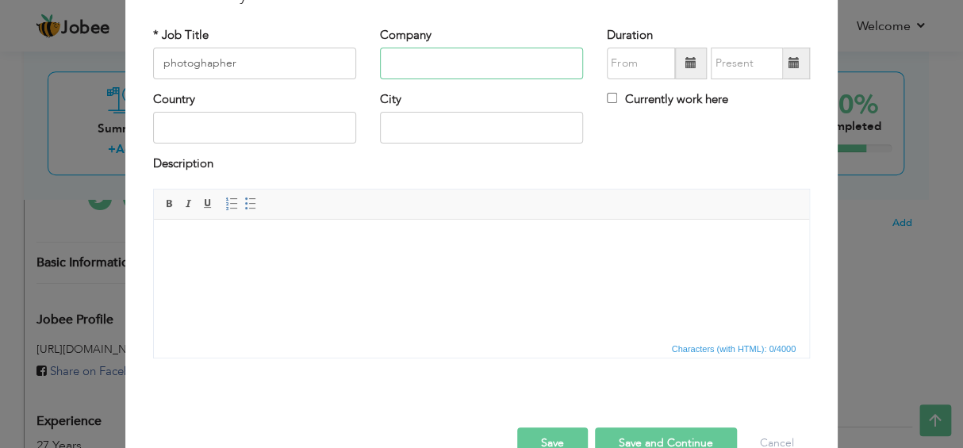
click at [406, 70] on input "text" at bounding box center [481, 64] width 203 height 32
drag, startPoint x: 248, startPoint y: 57, endPoint x: 0, endPoint y: 72, distance: 248.6
click at [0, 72] on div "× Work History * Job Title photoghapher Company [GEOGRAPHIC_DATA]" at bounding box center [481, 224] width 963 height 448
click at [243, 69] on input "photoghapher" at bounding box center [254, 64] width 203 height 32
type input "photographer"
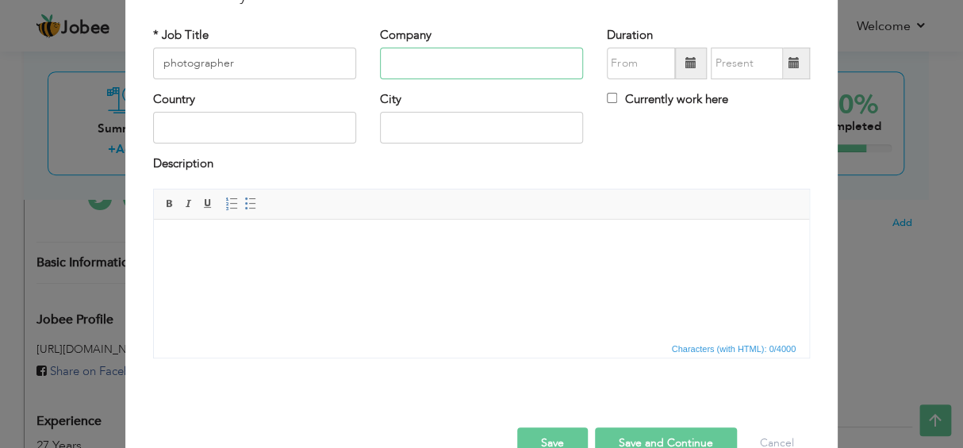
click at [385, 71] on input "text" at bounding box center [481, 64] width 203 height 32
type input "City-42 News channel"
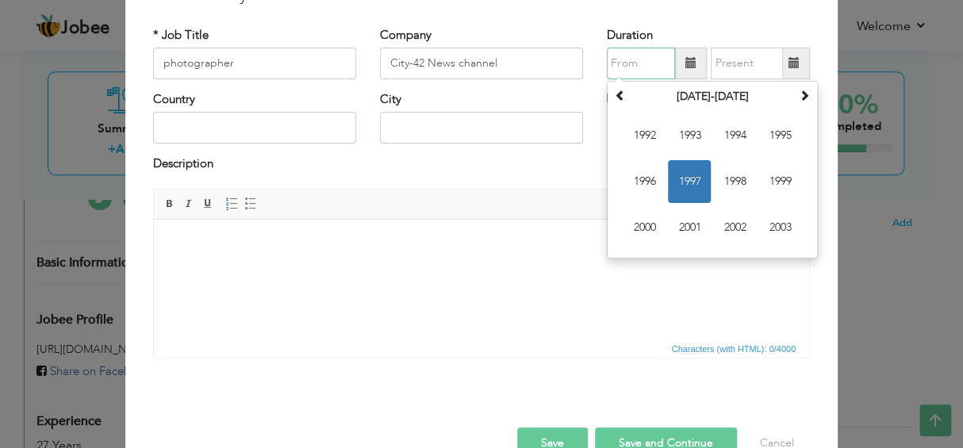
click at [624, 74] on input "text" at bounding box center [641, 64] width 68 height 32
type input "4"
type input "05/2009"
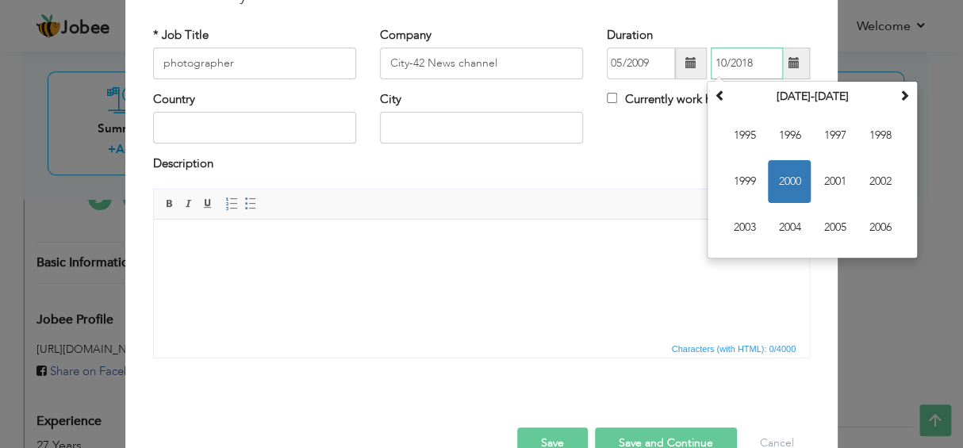
type input "10/2018"
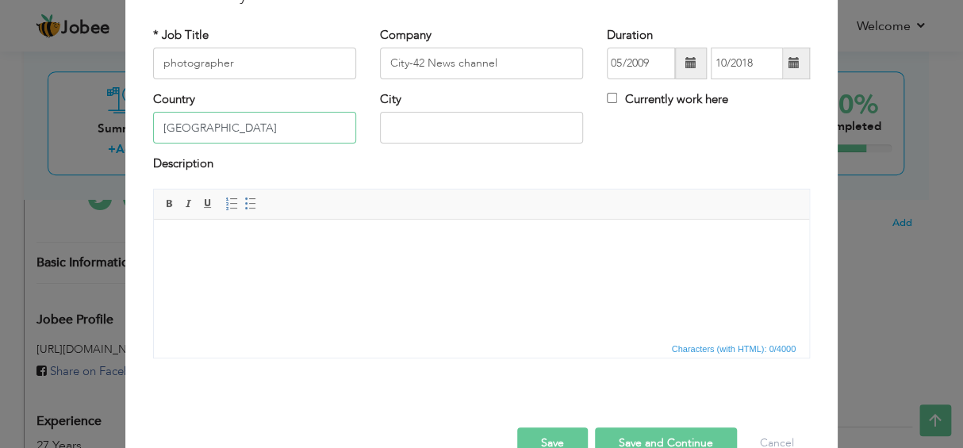
type input "[GEOGRAPHIC_DATA]"
type input "l"
type input ";"
type input "[GEOGRAPHIC_DATA]"
click at [222, 239] on body at bounding box center [481, 243] width 623 height 17
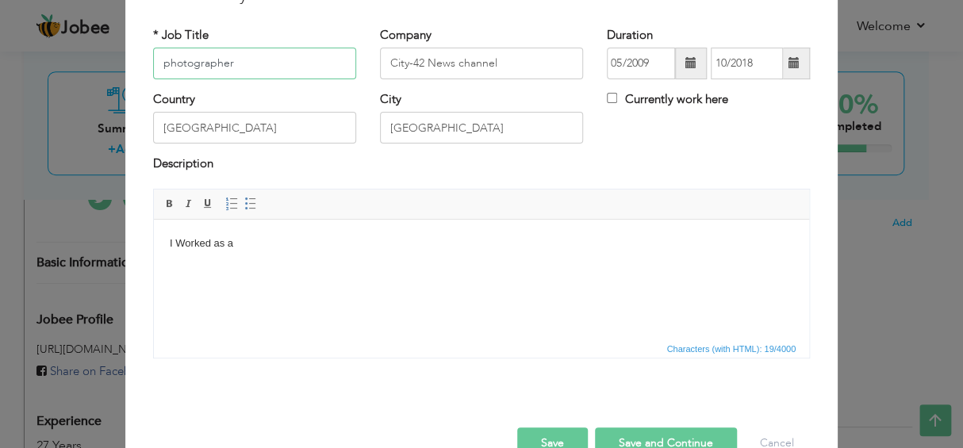
drag, startPoint x: 224, startPoint y: 63, endPoint x: 137, endPoint y: 80, distance: 88.2
click at [141, 80] on div "* Job Title photographer" at bounding box center [254, 59] width 227 height 64
click at [239, 243] on body "I Worked as a" at bounding box center [481, 243] width 623 height 17
click at [184, 239] on body "I Worked as a photographer at City-42 news .i captured news and event covarage …" at bounding box center [481, 243] width 623 height 17
drag, startPoint x: 309, startPoint y: 243, endPoint x: 364, endPoint y: 253, distance: 55.7
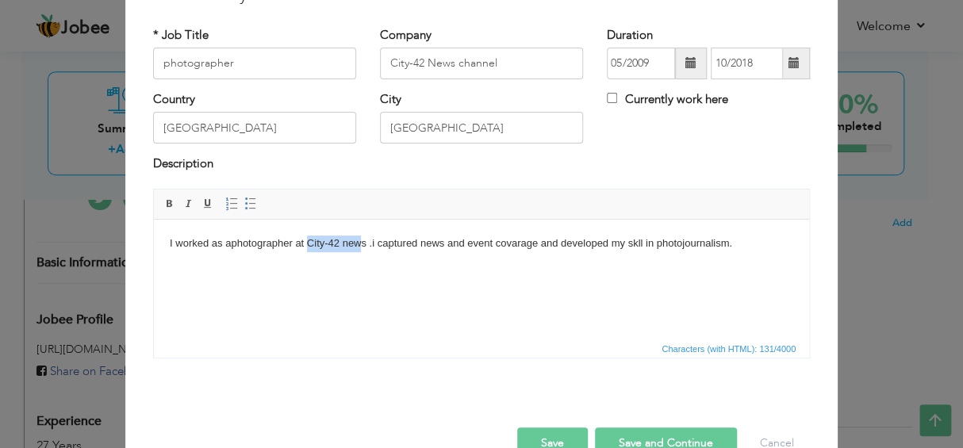
click at [364, 253] on html "I worked as a photographer at City-42 news .i captured news and event covarage …" at bounding box center [481, 243] width 655 height 48
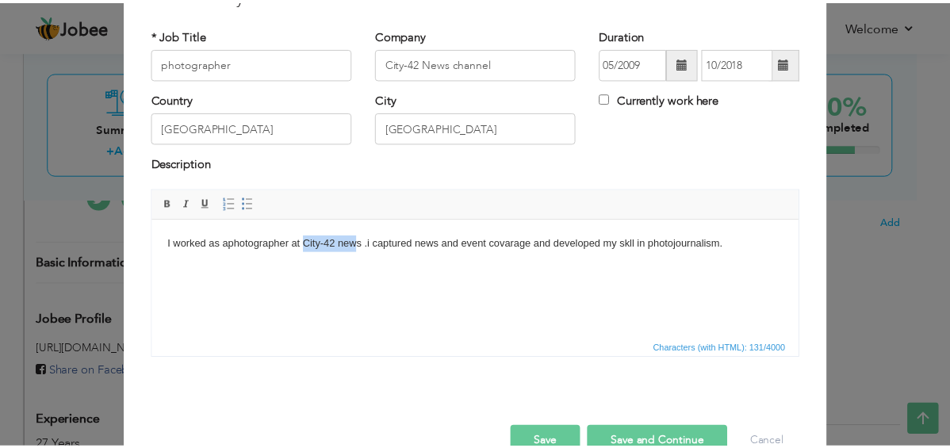
scroll to position [116, 0]
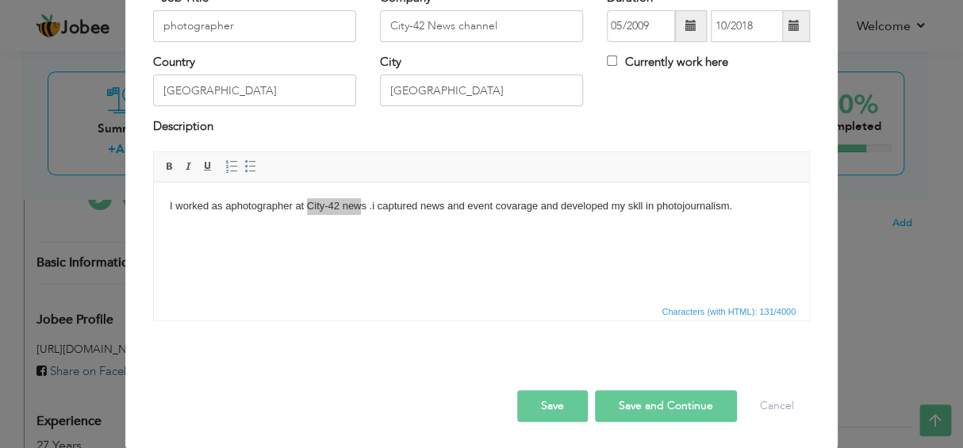
click at [543, 401] on button "Save" at bounding box center [552, 406] width 71 height 32
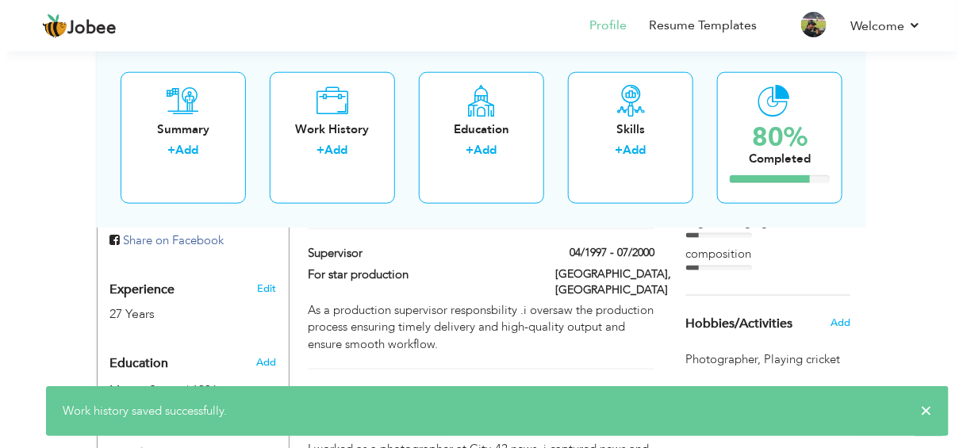
scroll to position [633, 0]
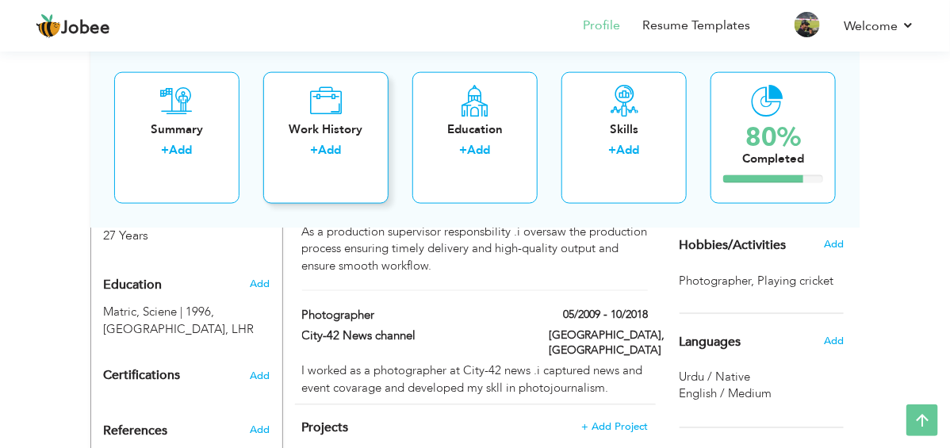
click at [320, 126] on div "Work History" at bounding box center [326, 129] width 100 height 17
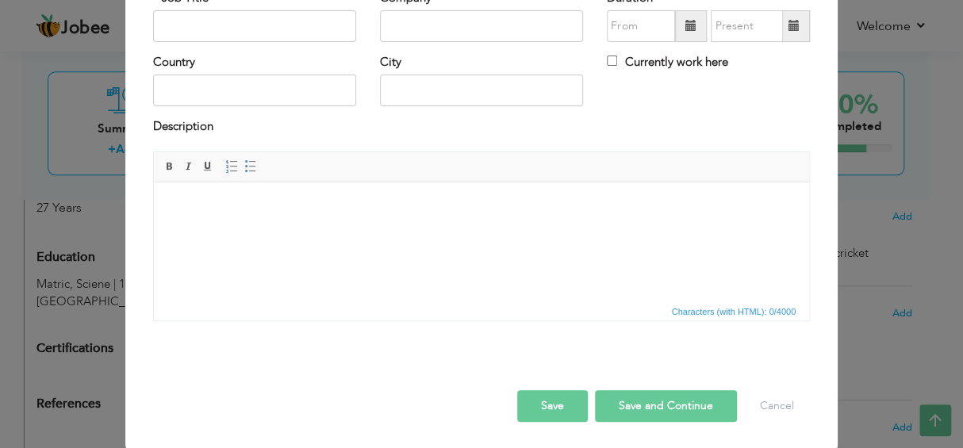
scroll to position [0, 0]
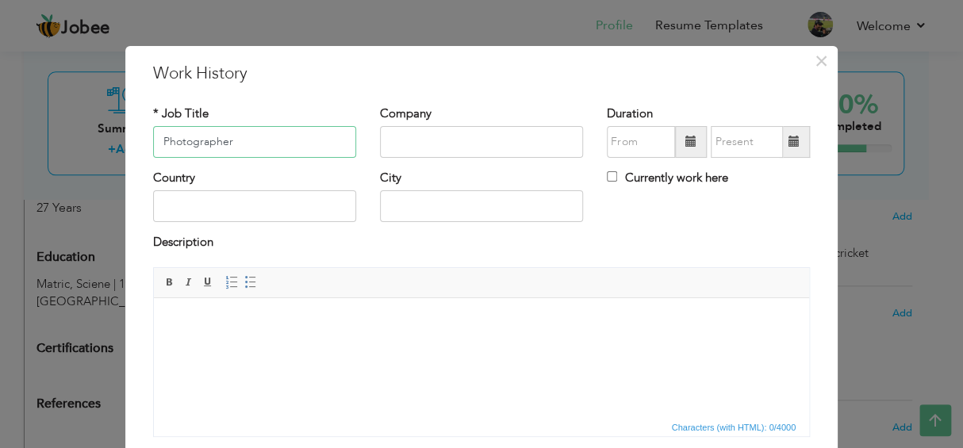
type input "Photographer"
click at [209, 331] on html at bounding box center [481, 321] width 655 height 48
click at [404, 149] on input "text" at bounding box center [481, 142] width 203 height 32
type input "GT Magazine"
click at [203, 214] on input "text" at bounding box center [254, 206] width 203 height 32
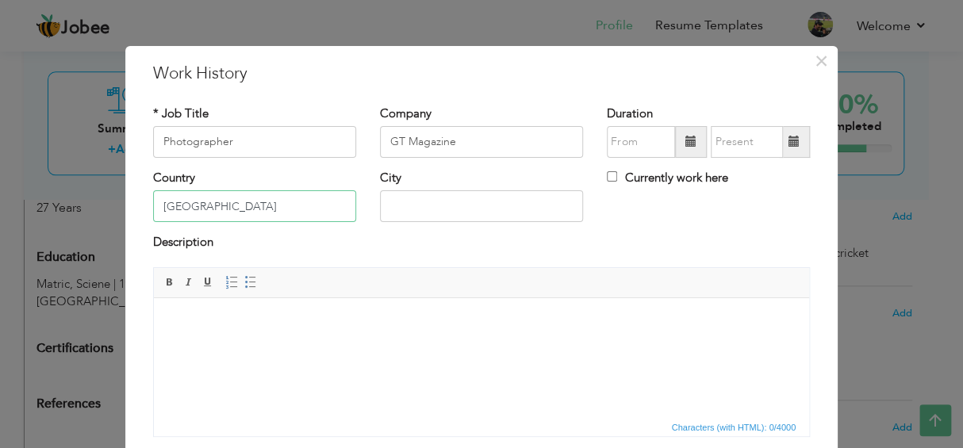
type input "[GEOGRAPHIC_DATA]"
click at [198, 325] on body at bounding box center [481, 321] width 623 height 17
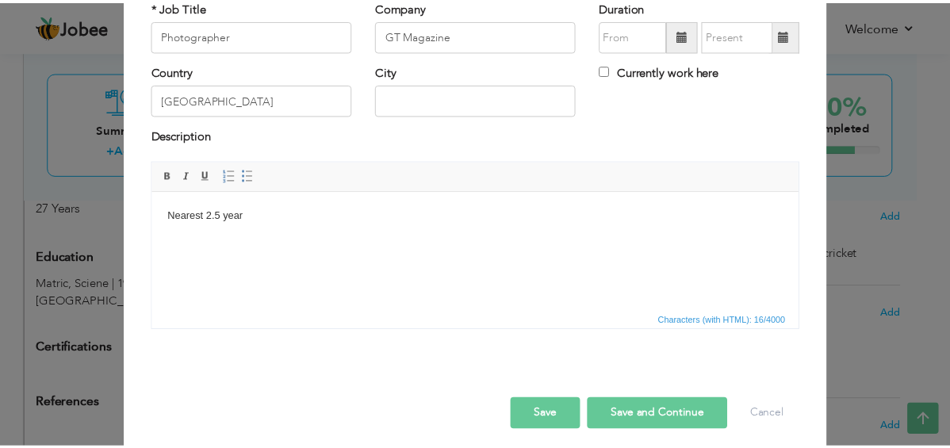
scroll to position [116, 0]
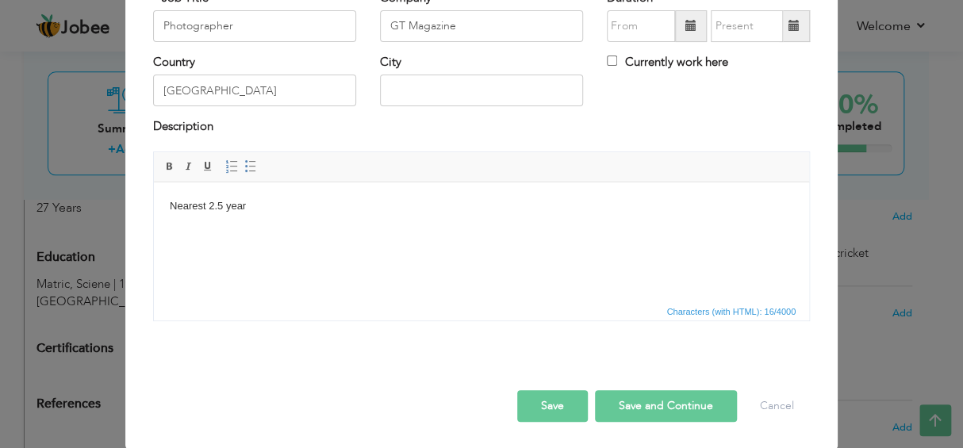
click at [542, 396] on button "Save" at bounding box center [552, 406] width 71 height 32
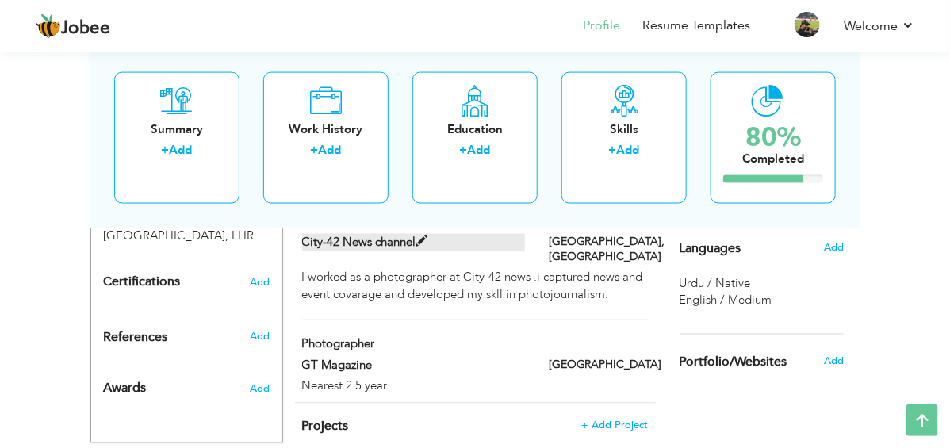
scroll to position [736, 0]
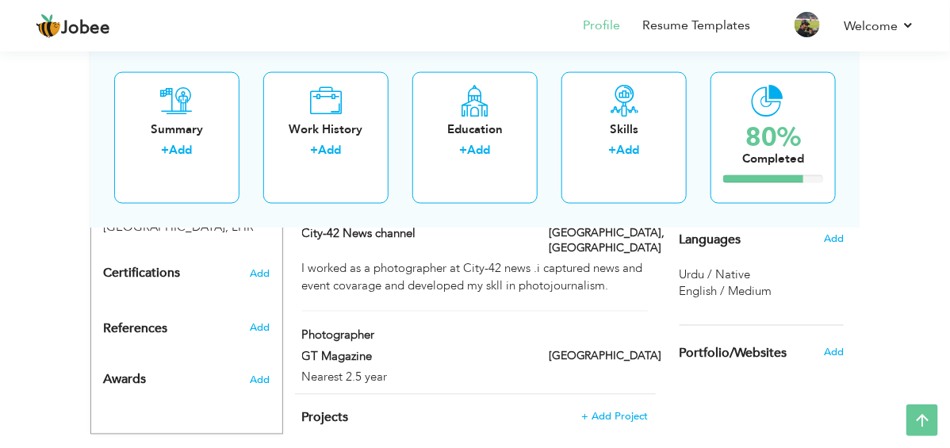
click at [103, 323] on span "References" at bounding box center [135, 330] width 64 height 14
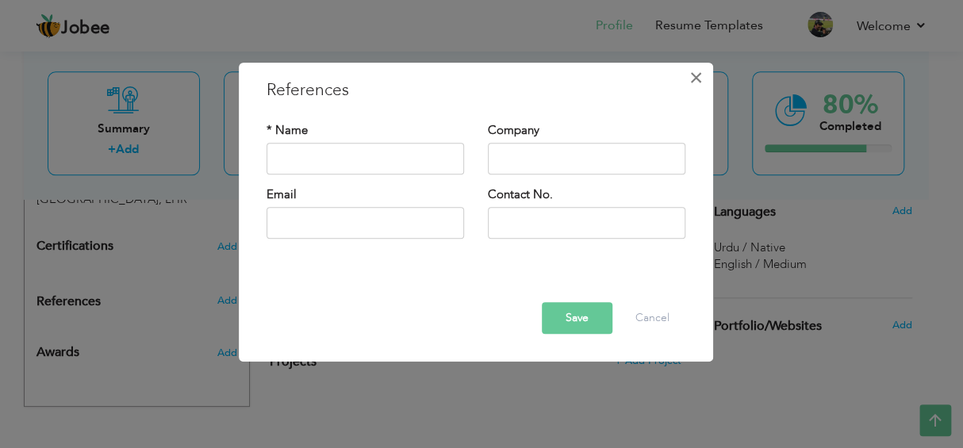
click at [695, 76] on span "×" at bounding box center [695, 77] width 13 height 29
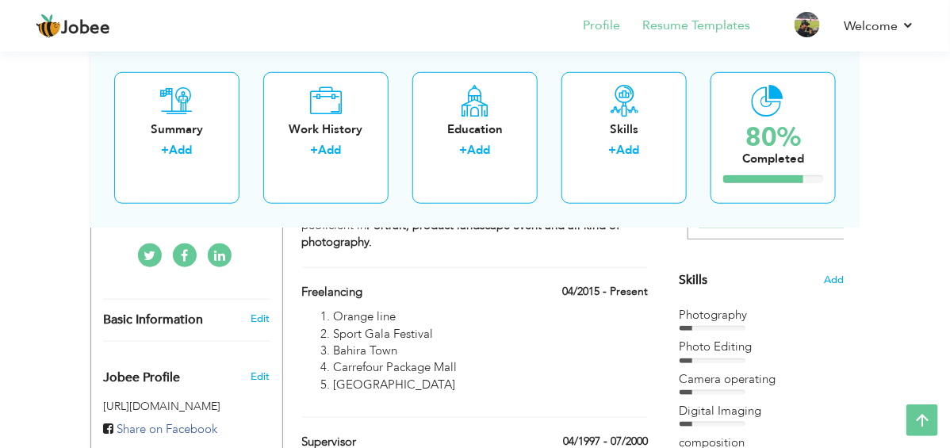
scroll to position [339, 0]
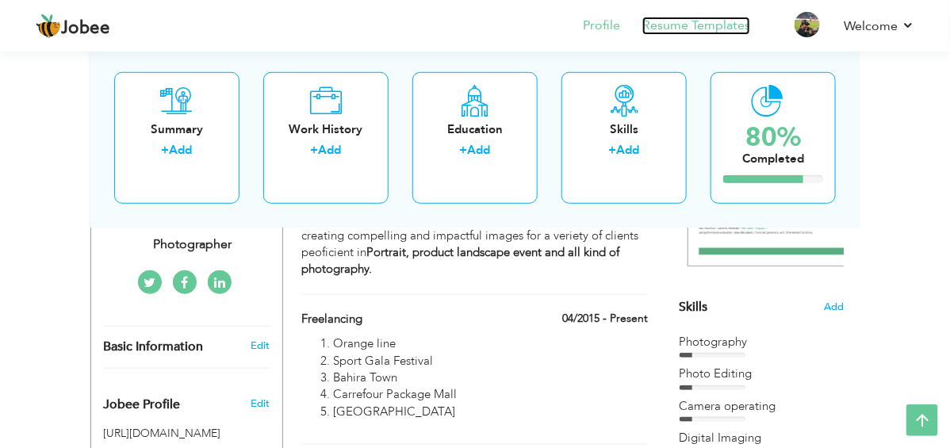
click at [678, 30] on link "Resume Templates" at bounding box center [696, 26] width 108 height 18
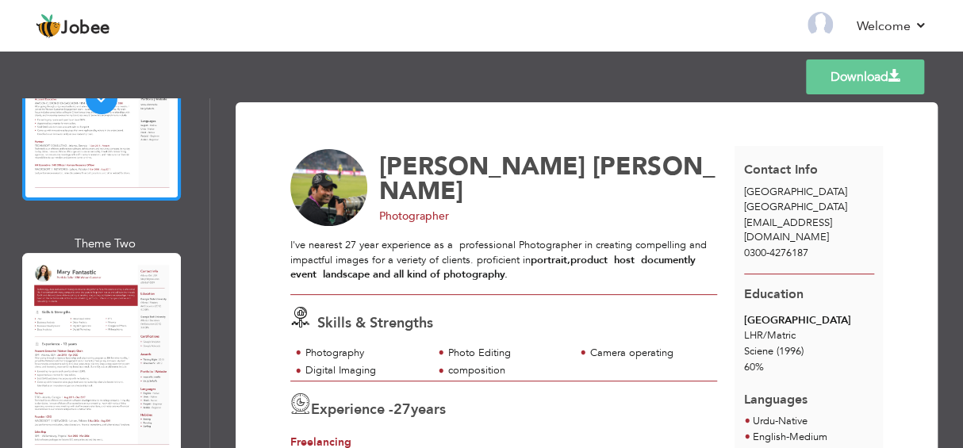
scroll to position [238, 0]
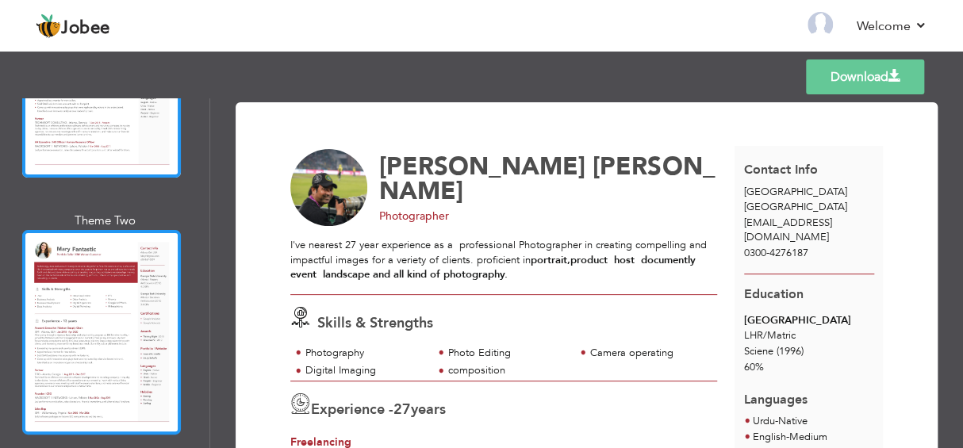
click at [121, 295] on div at bounding box center [101, 332] width 159 height 205
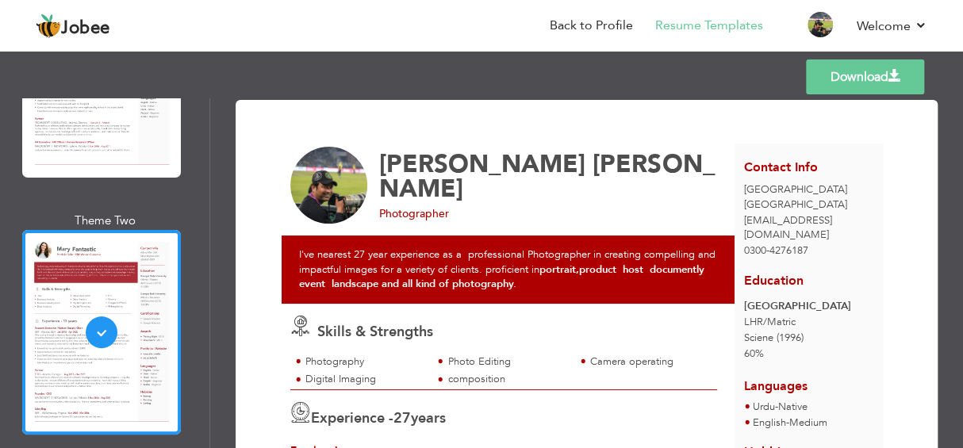
scroll to position [0, 0]
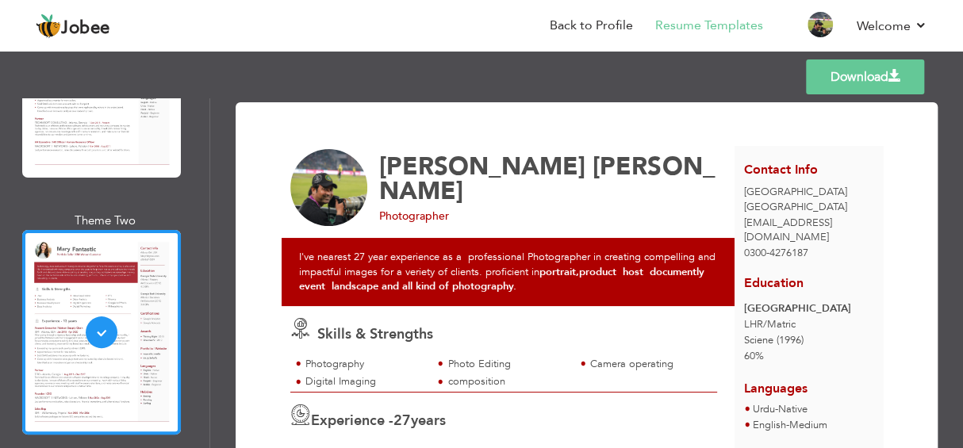
click at [852, 59] on link "Download" at bounding box center [865, 76] width 118 height 35
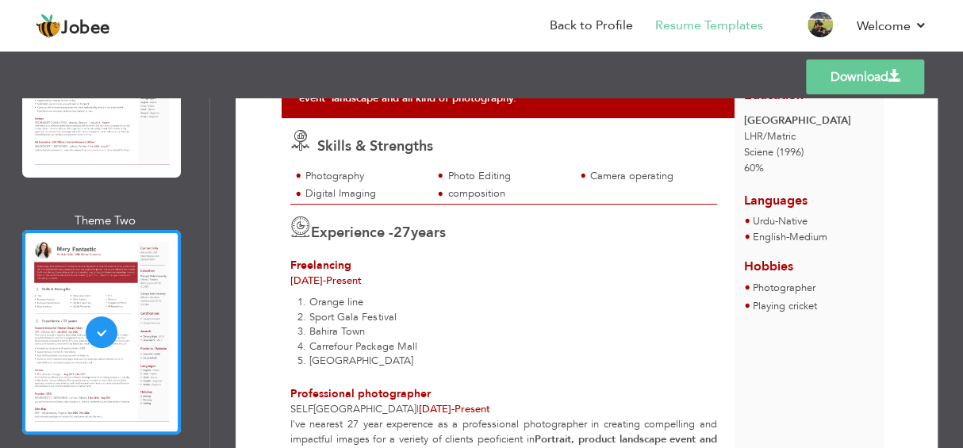
scroll to position [161, 0]
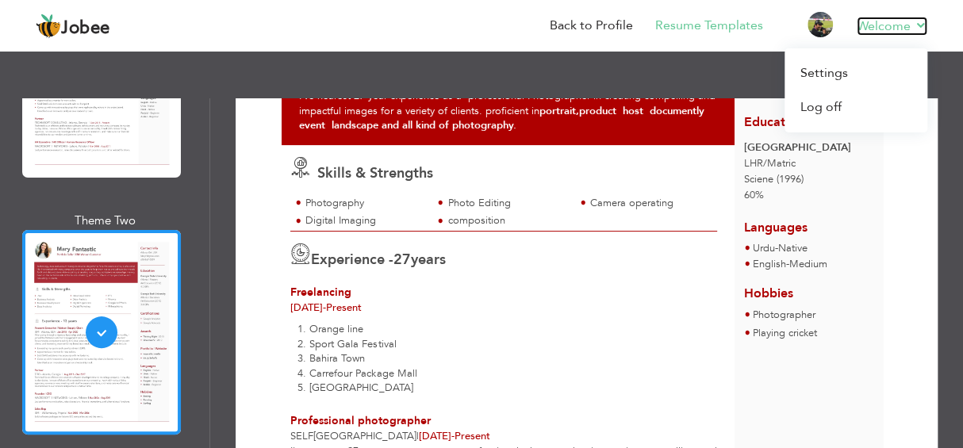
click at [918, 25] on link "Welcome" at bounding box center [891, 26] width 71 height 19
click at [920, 25] on link "Welcome" at bounding box center [891, 26] width 71 height 19
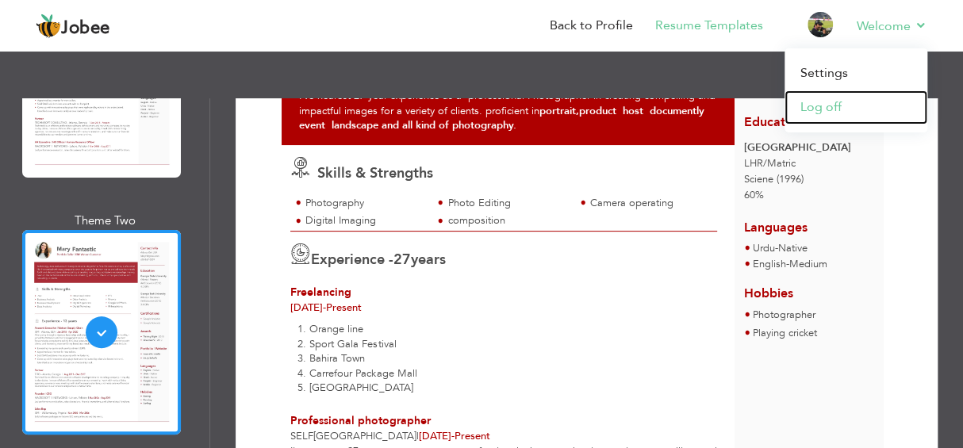
click at [829, 113] on link "Log off" at bounding box center [855, 107] width 143 height 34
click at [828, 108] on link "Log off" at bounding box center [855, 107] width 143 height 34
